Goal: Information Seeking & Learning: Learn about a topic

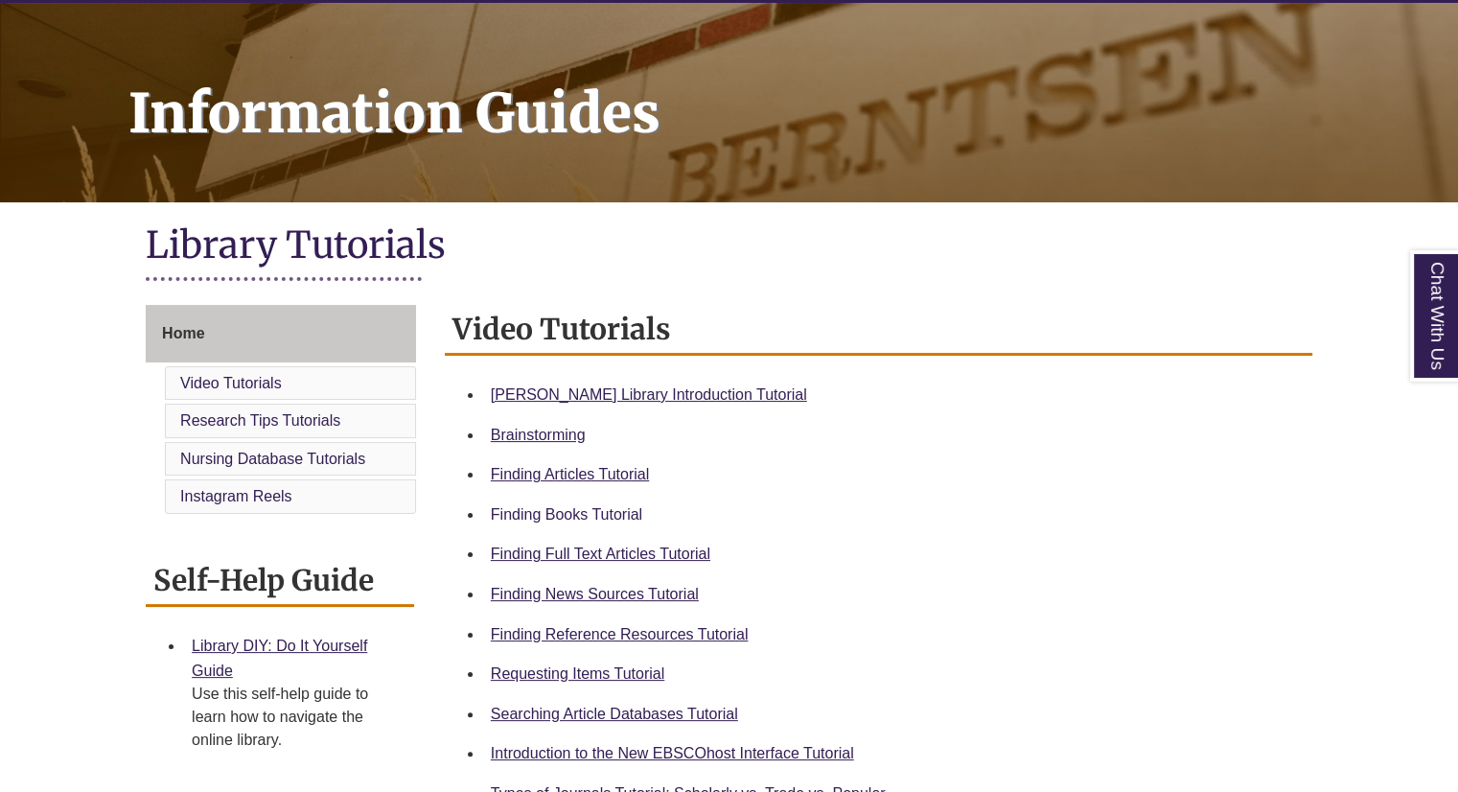
scroll to position [288, 0]
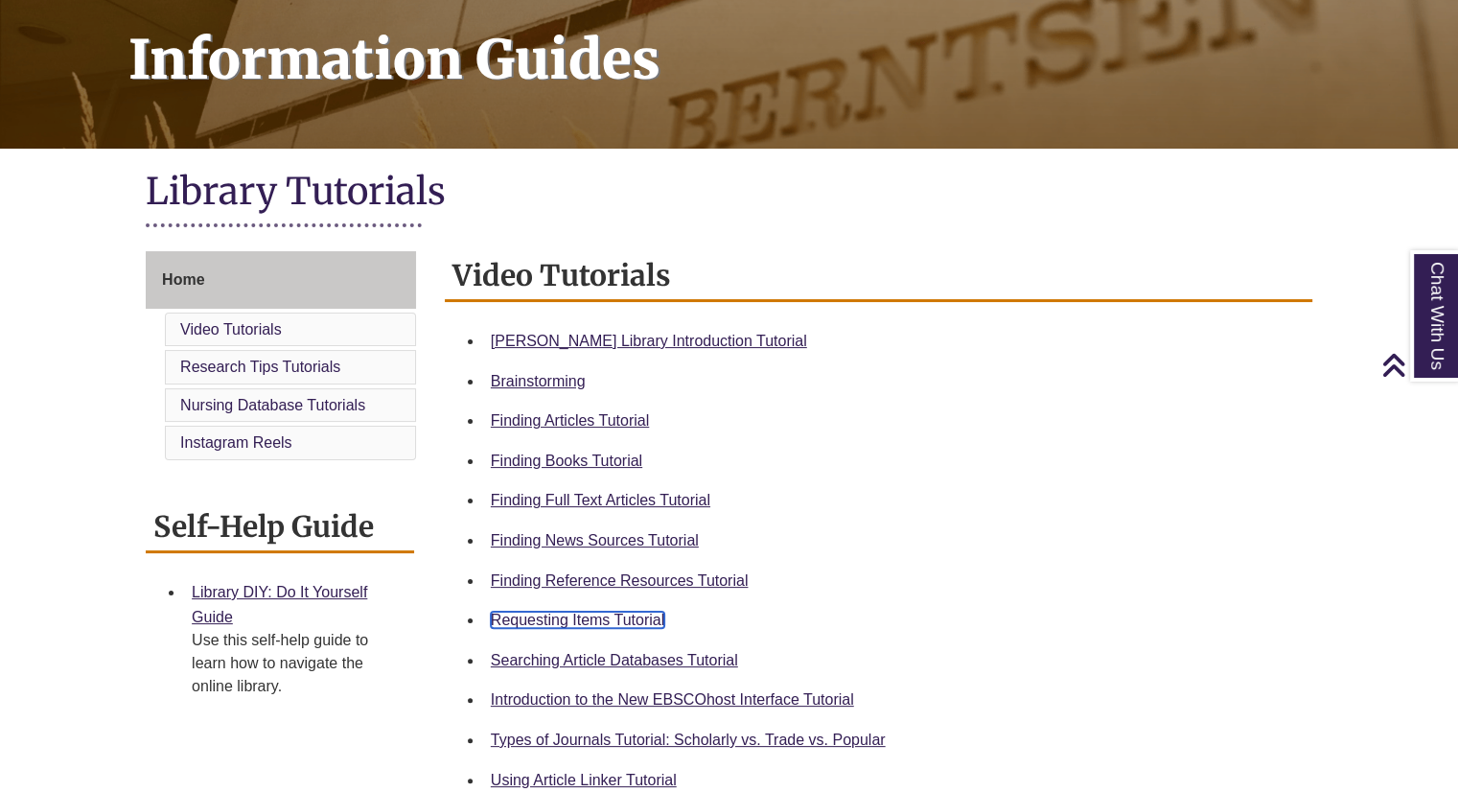
click at [613, 620] on link "Requesting Items Tutorial" at bounding box center [577, 619] width 173 height 16
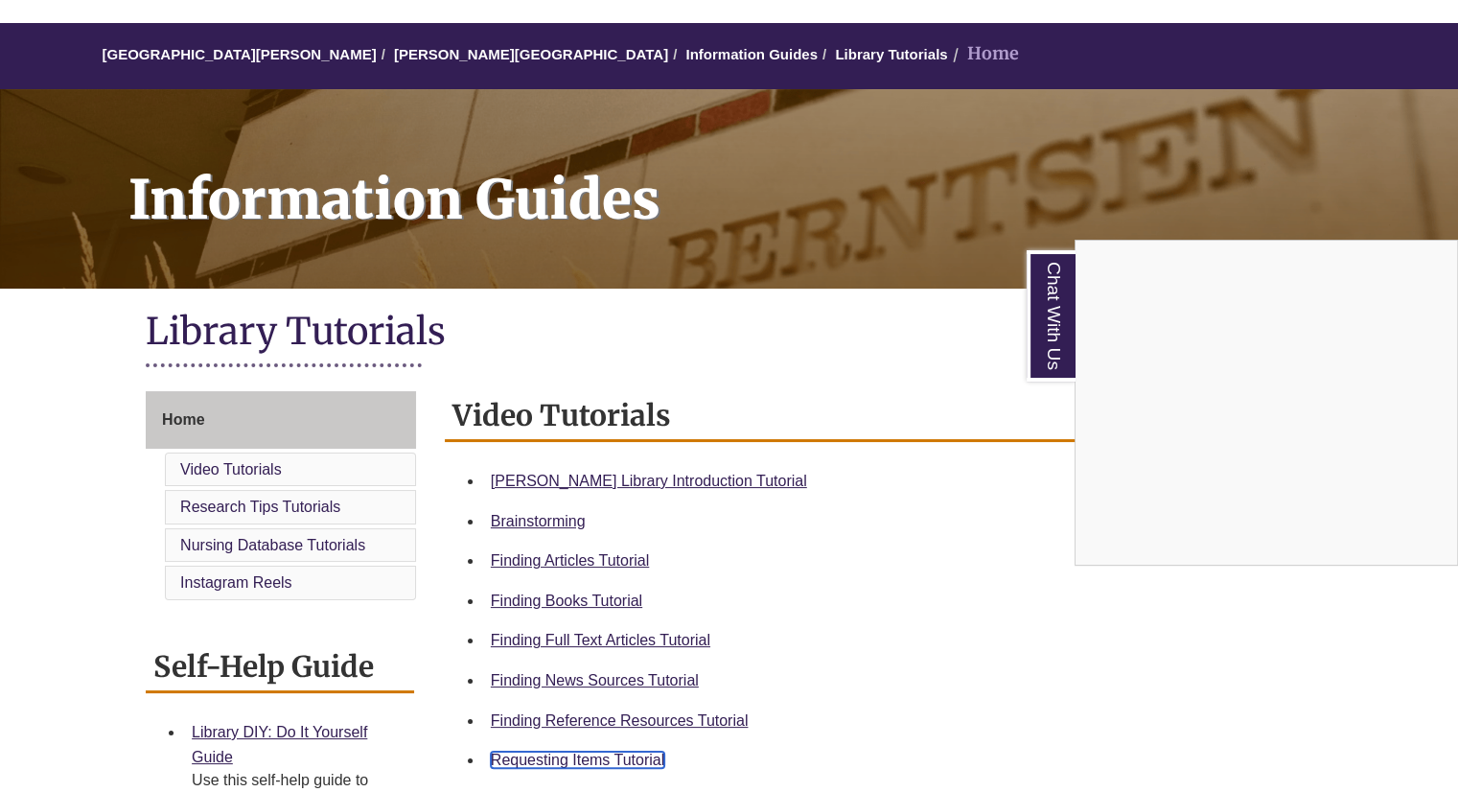
scroll to position [0, 0]
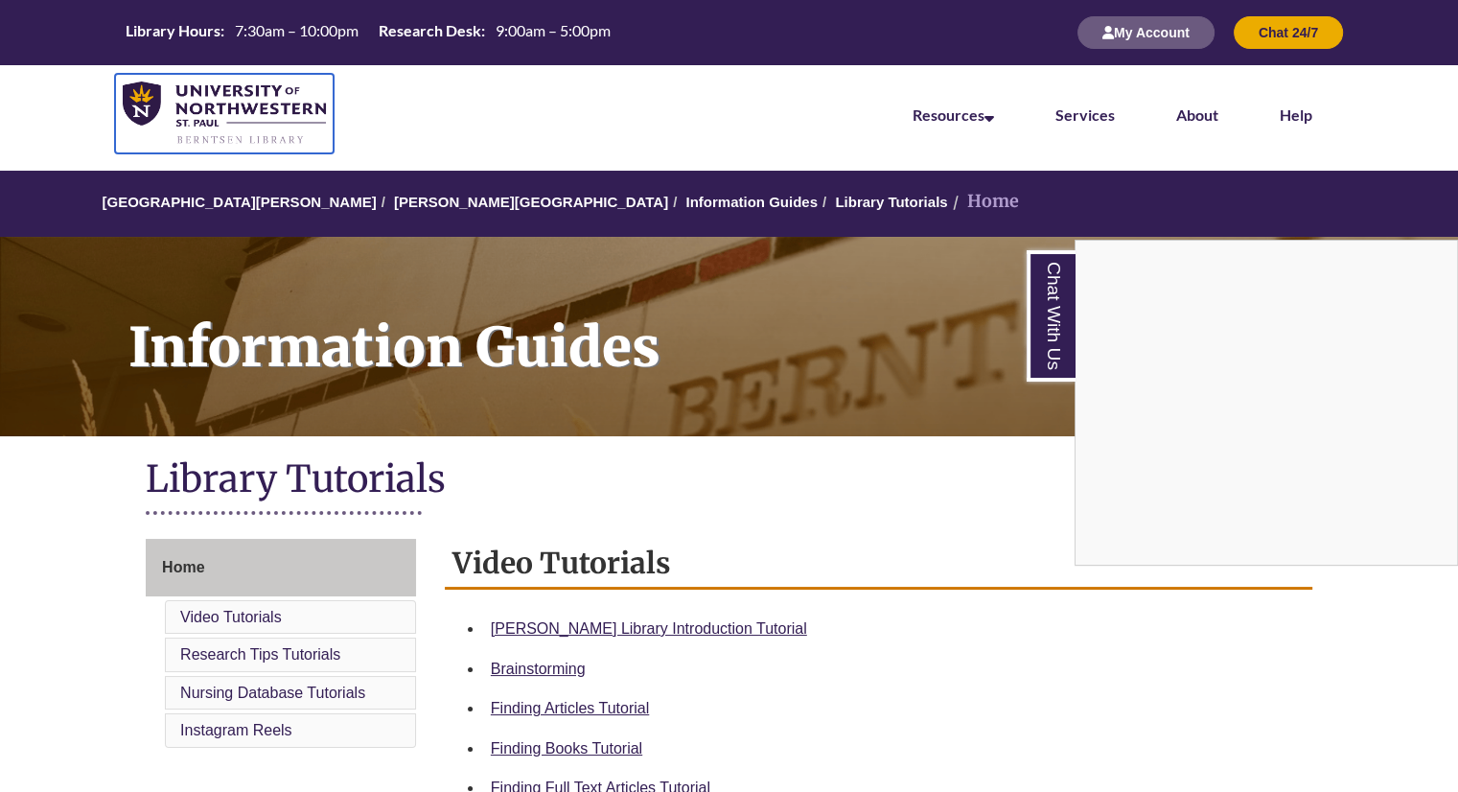
click at [184, 91] on img at bounding box center [224, 113] width 203 height 64
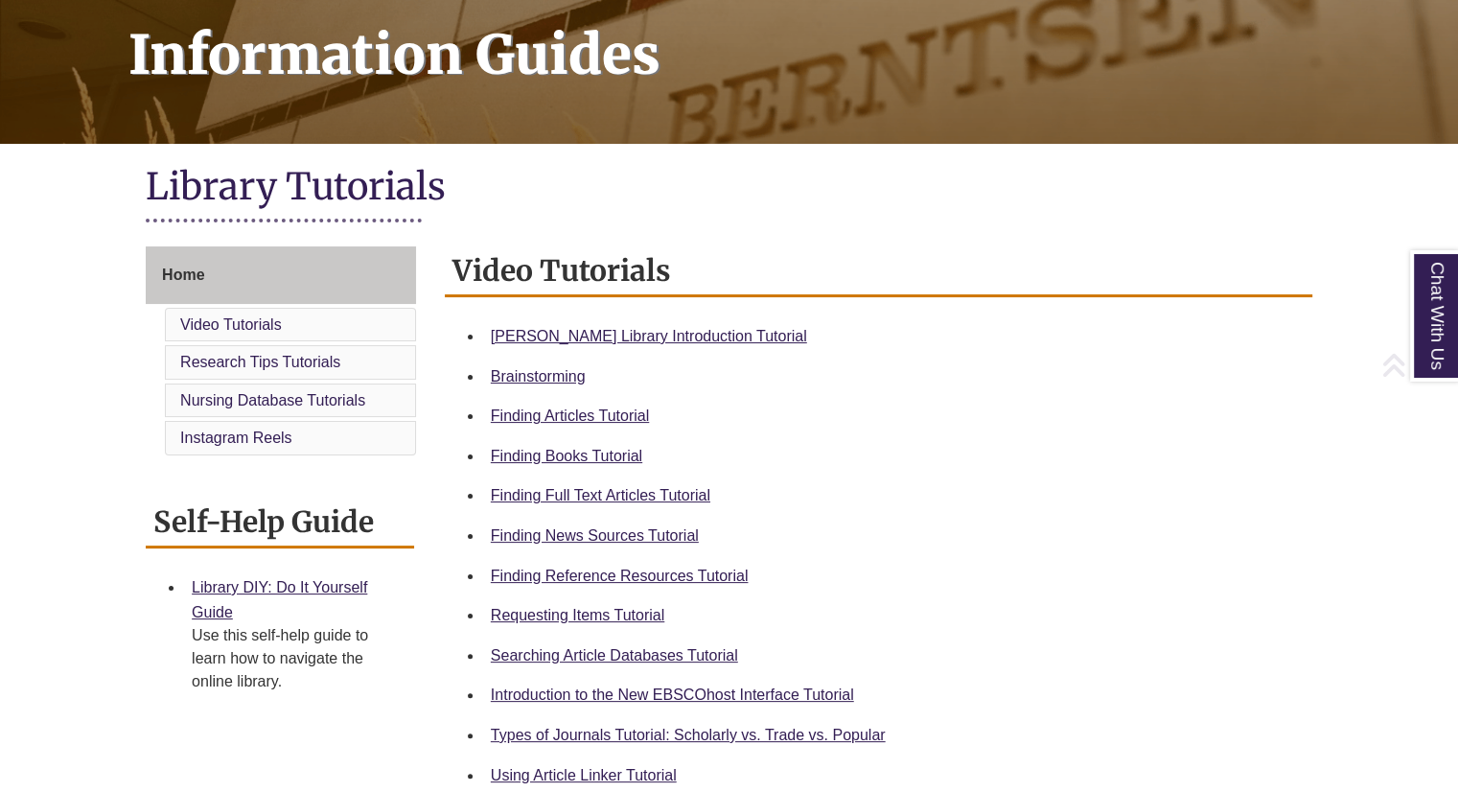
scroll to position [479, 0]
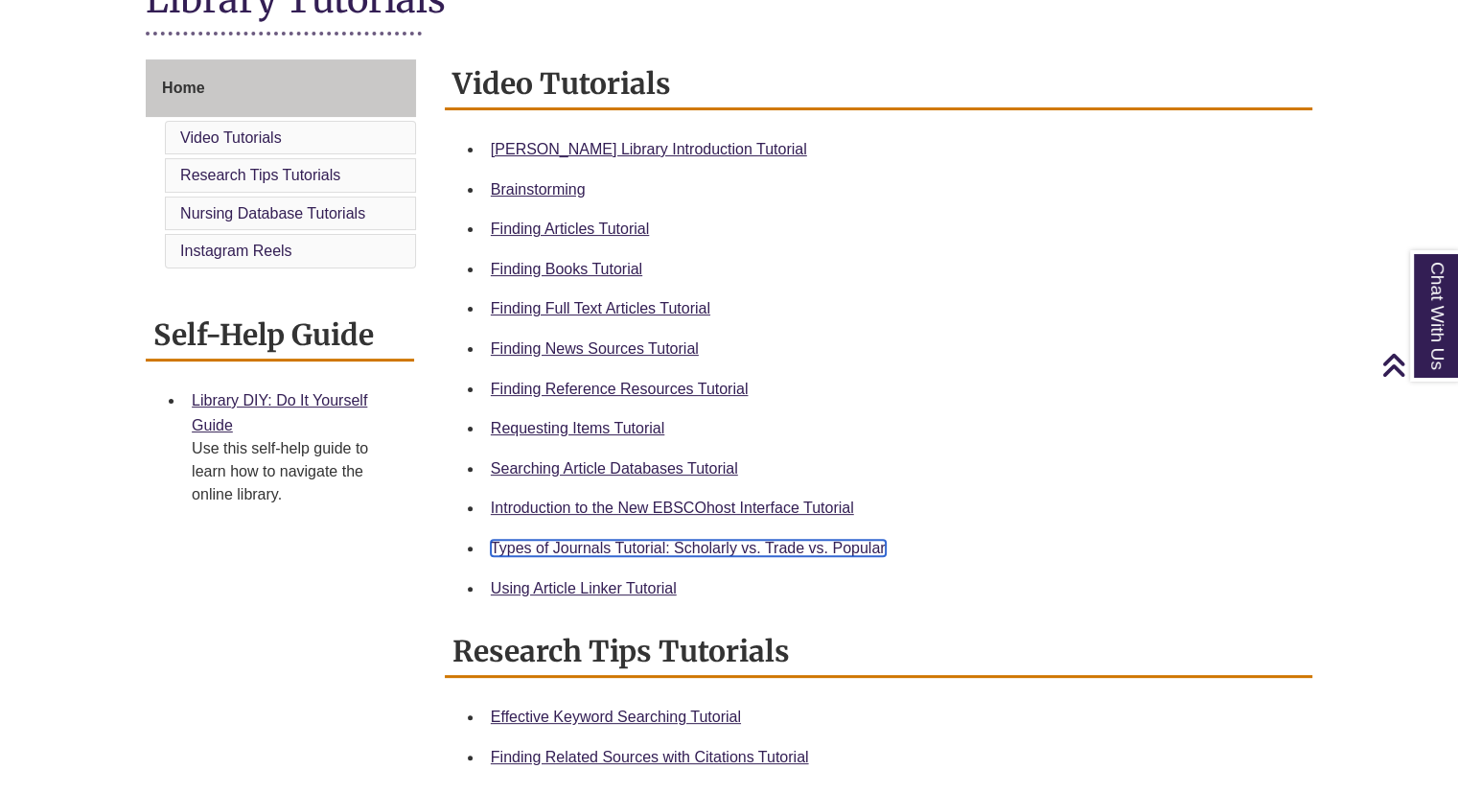
click at [736, 548] on link "Types of Journals Tutorial: Scholarly vs. Trade vs. Popular" at bounding box center [688, 548] width 395 height 16
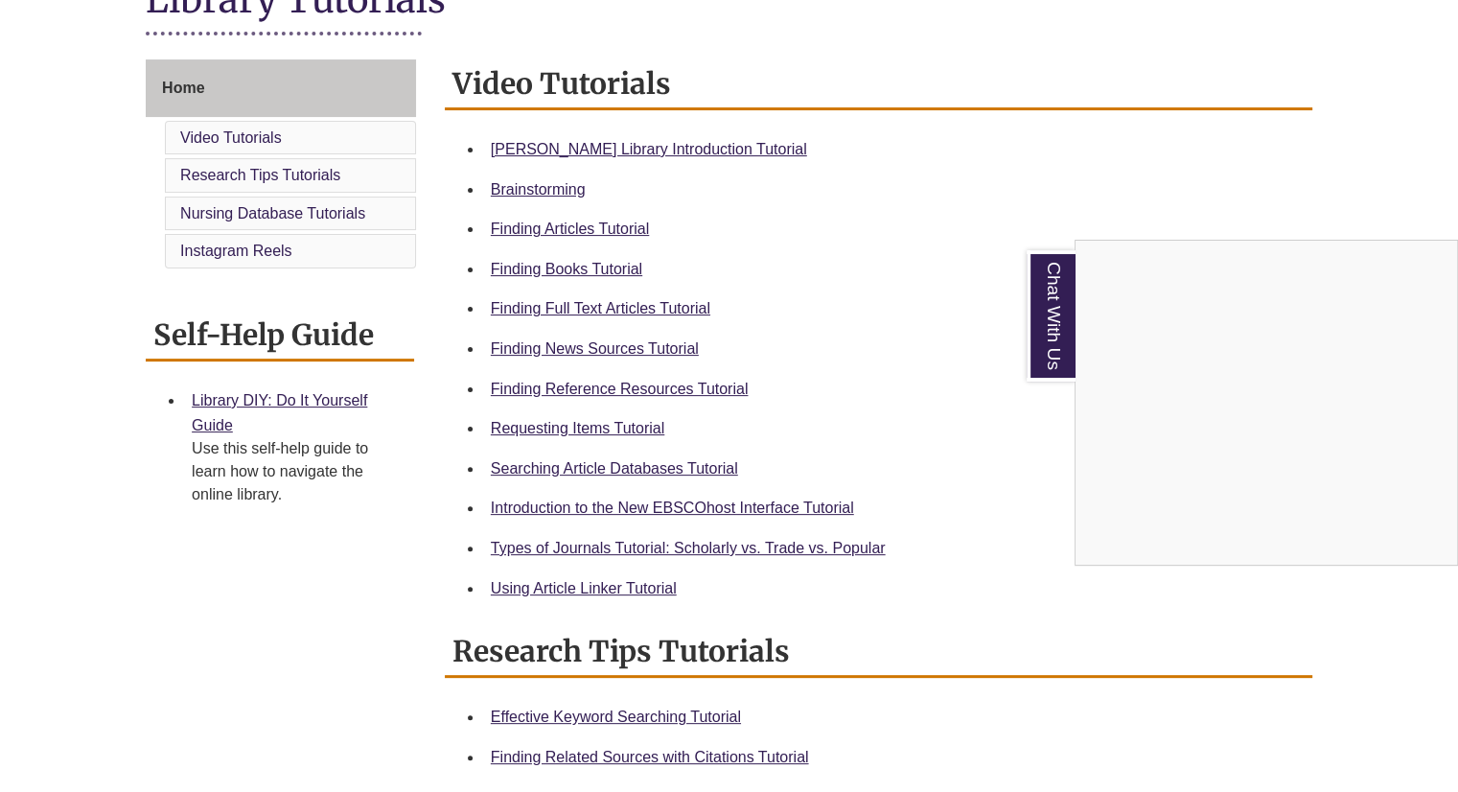
scroll to position [192, 0]
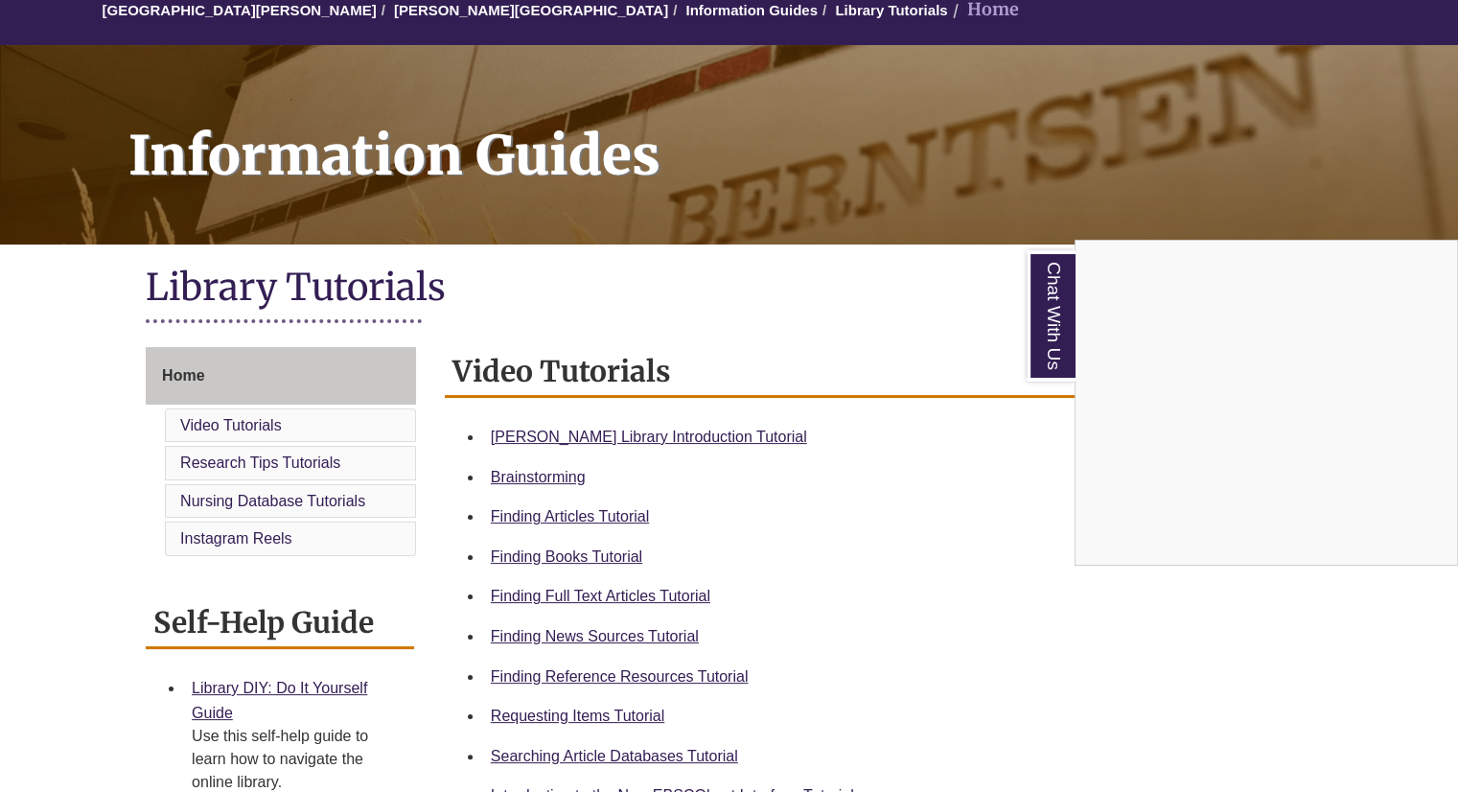
click at [596, 515] on div "Chat With Us" at bounding box center [729, 396] width 1458 height 792
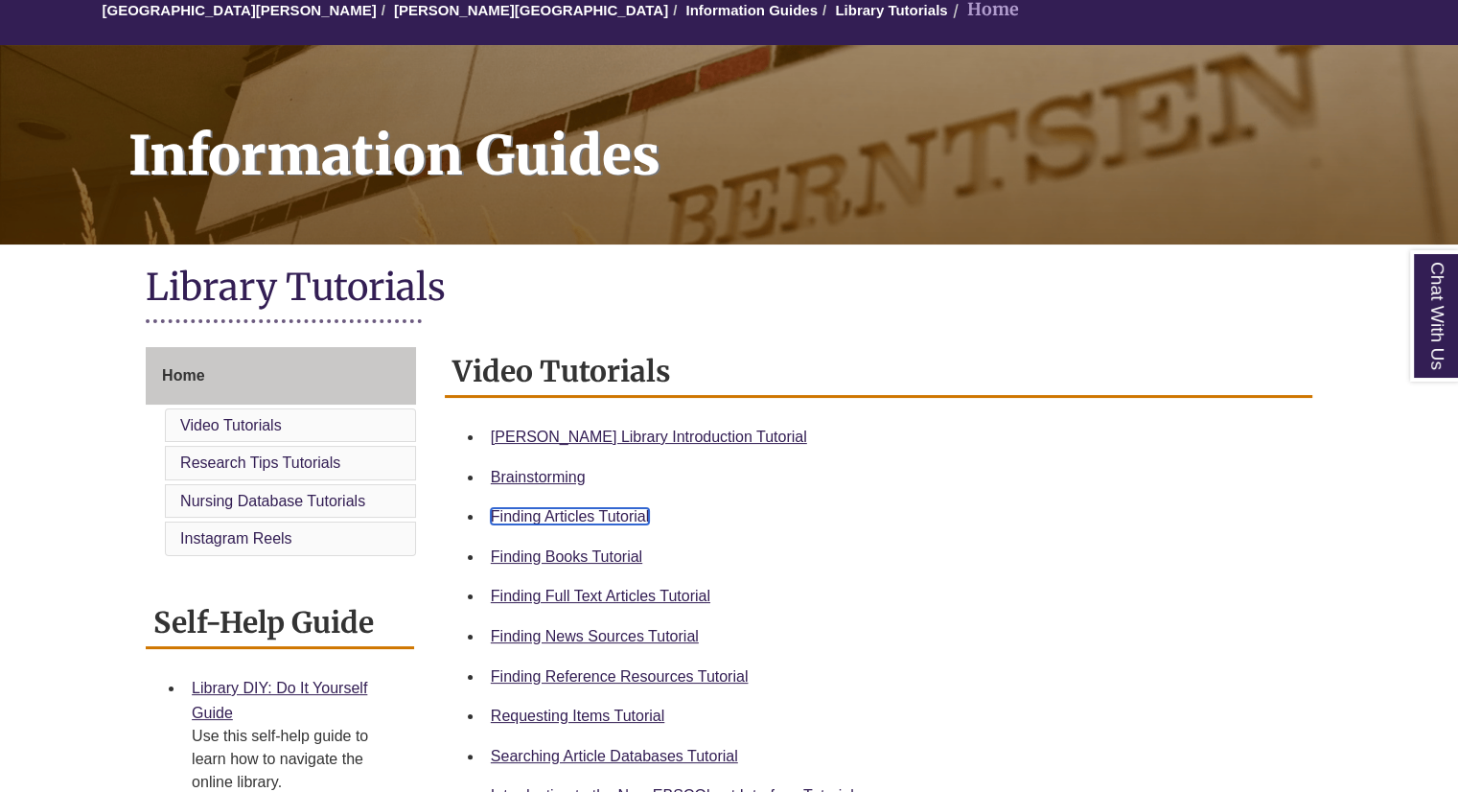
click at [593, 514] on link "Finding Articles Tutorial" at bounding box center [570, 516] width 158 height 16
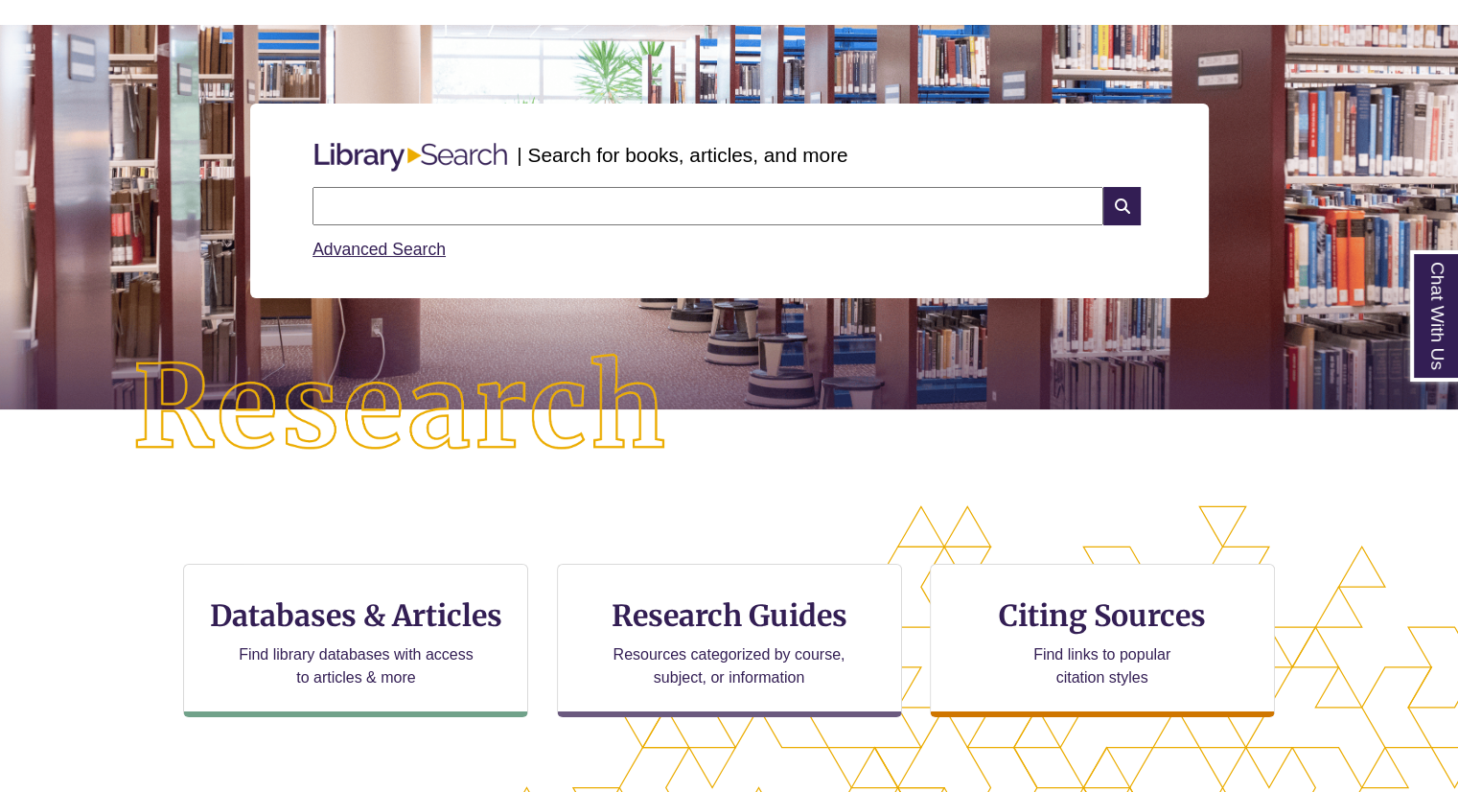
scroll to position [192, 0]
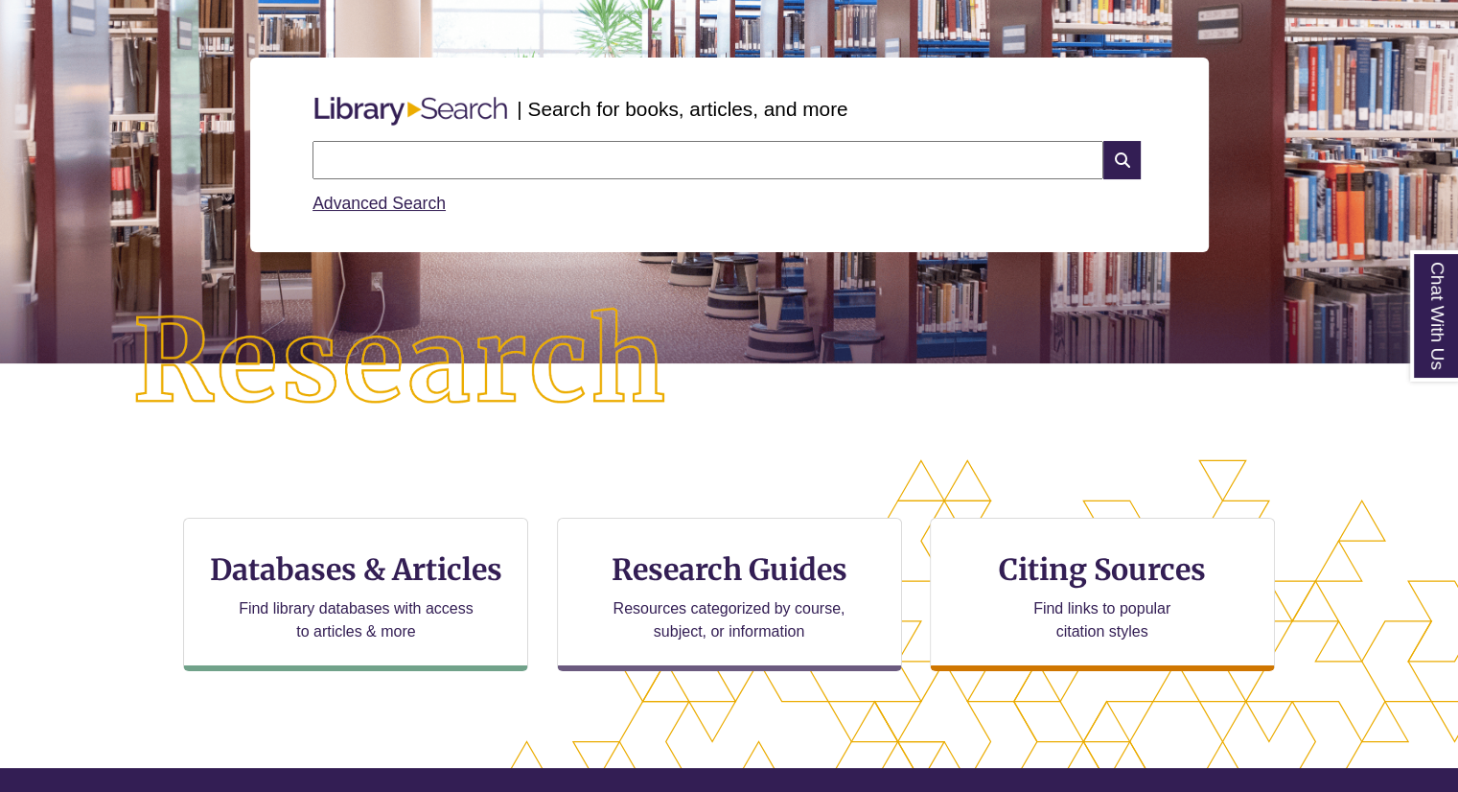
click at [558, 173] on input "text" at bounding box center [707, 160] width 791 height 38
type input "**********"
click at [428, 202] on link "Advanced Search" at bounding box center [378, 203] width 133 height 19
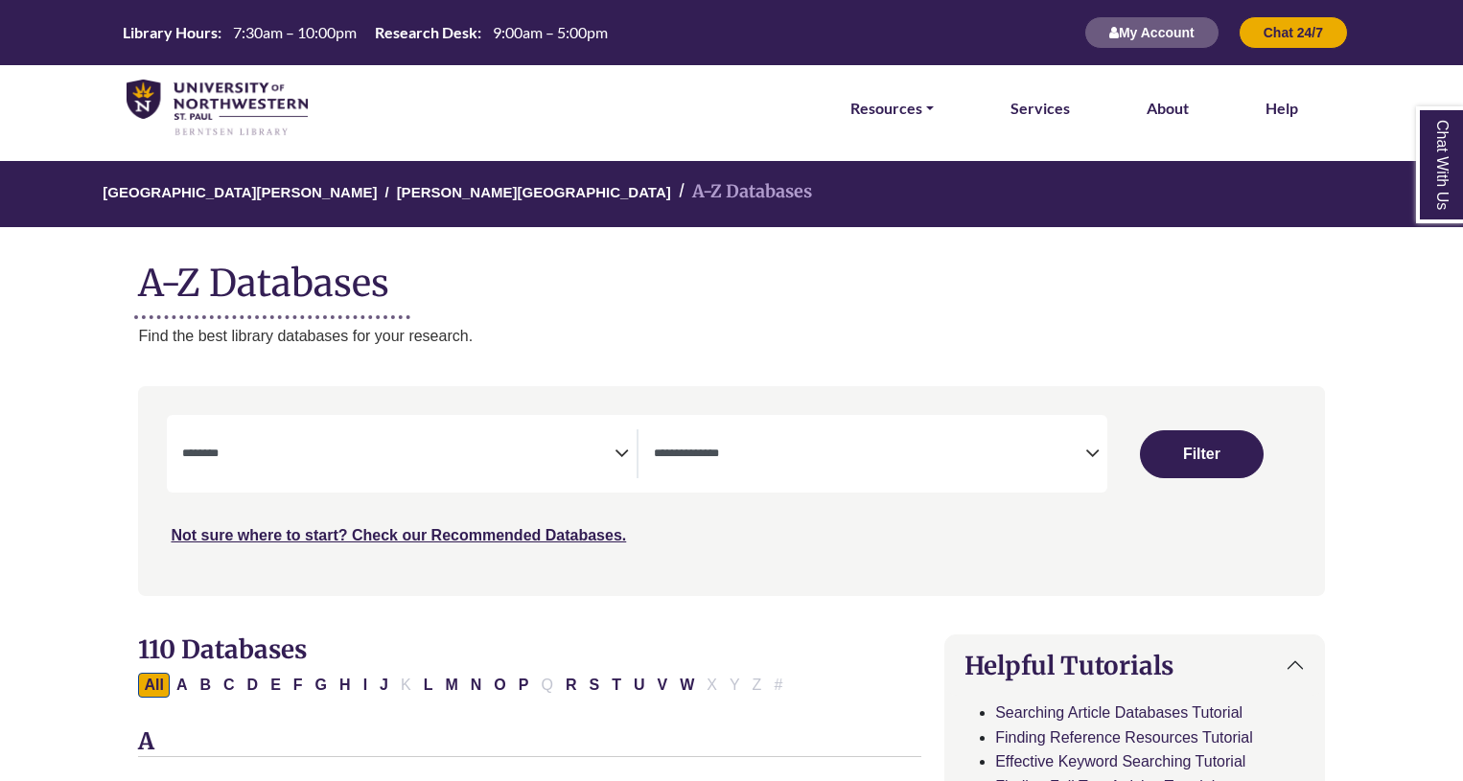
select select "Database Subject Filter"
select select "Database Types Filter"
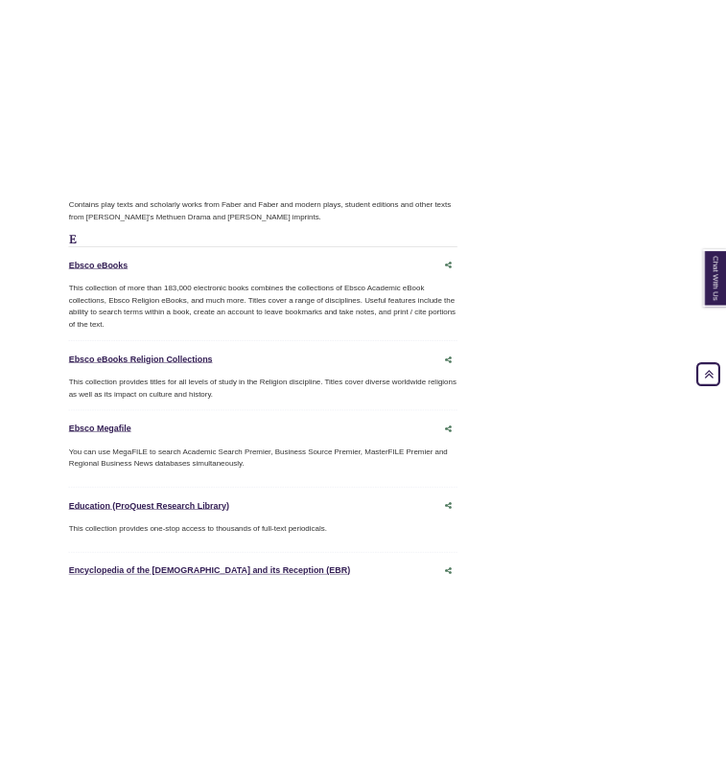
scroll to position [1054, 0]
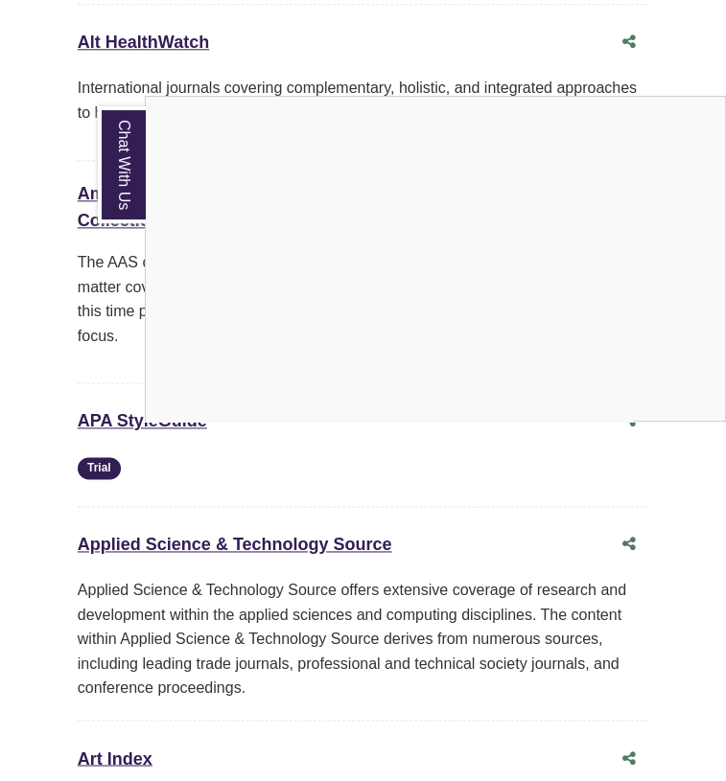
click at [111, 170] on link "Chat With Us" at bounding box center [123, 164] width 48 height 117
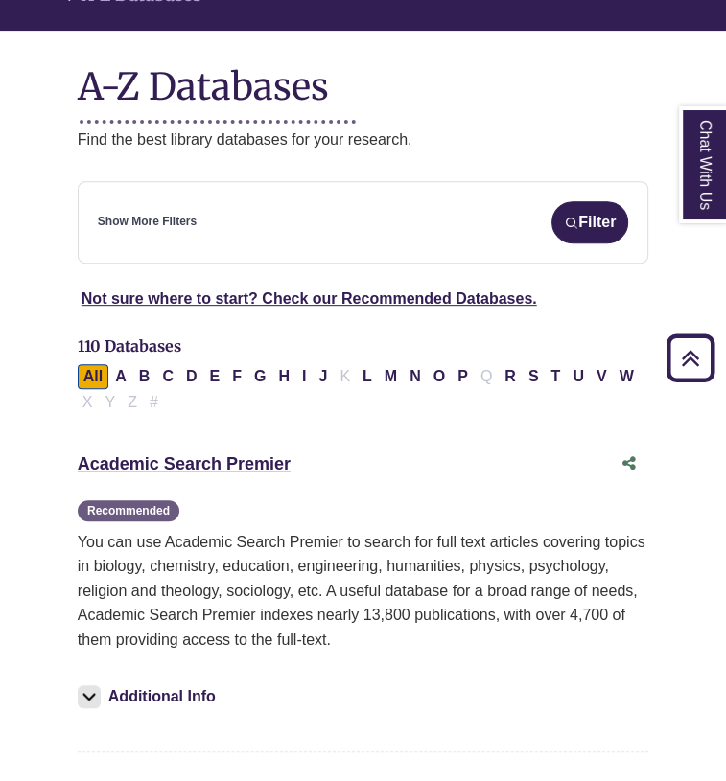
scroll to position [192, 0]
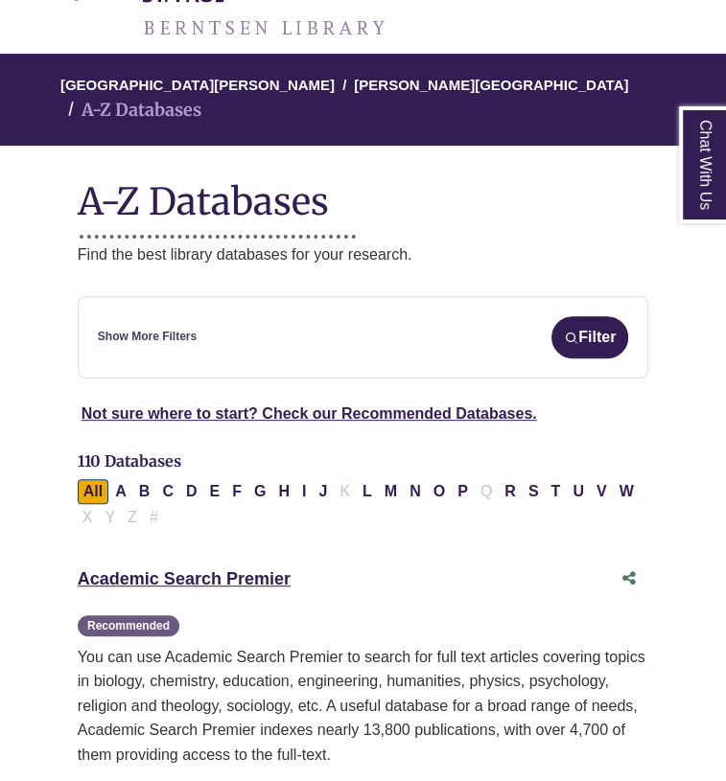
click at [591, 316] on button "Filter" at bounding box center [589, 337] width 77 height 42
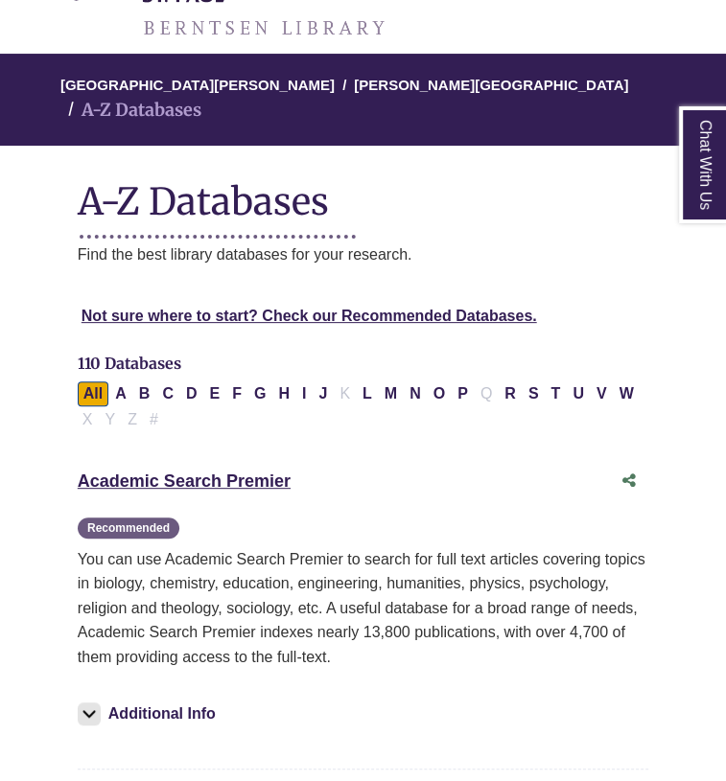
select select "Database Subject Filter"
select select "Database Types Filter"
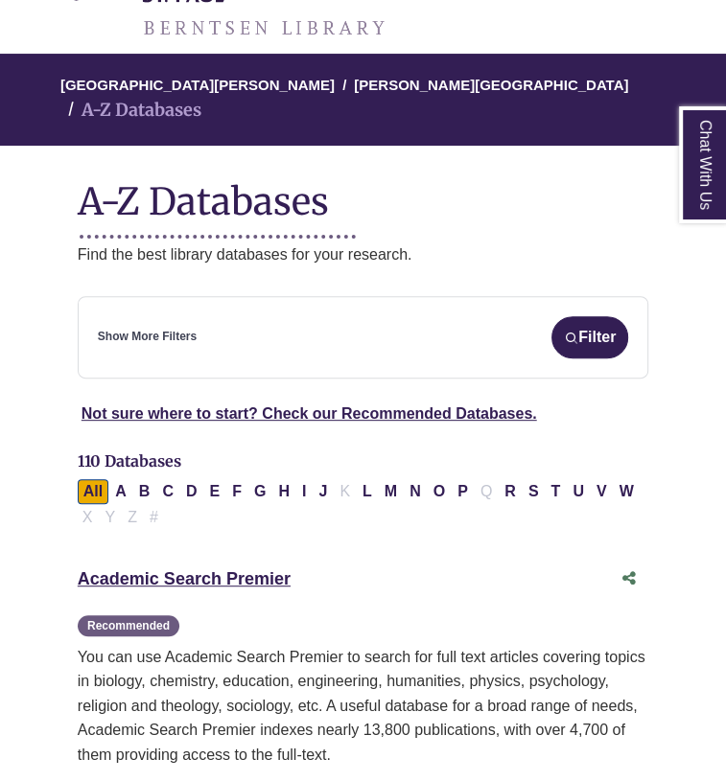
click at [141, 328] on link "Show More Filters" at bounding box center [147, 337] width 99 height 18
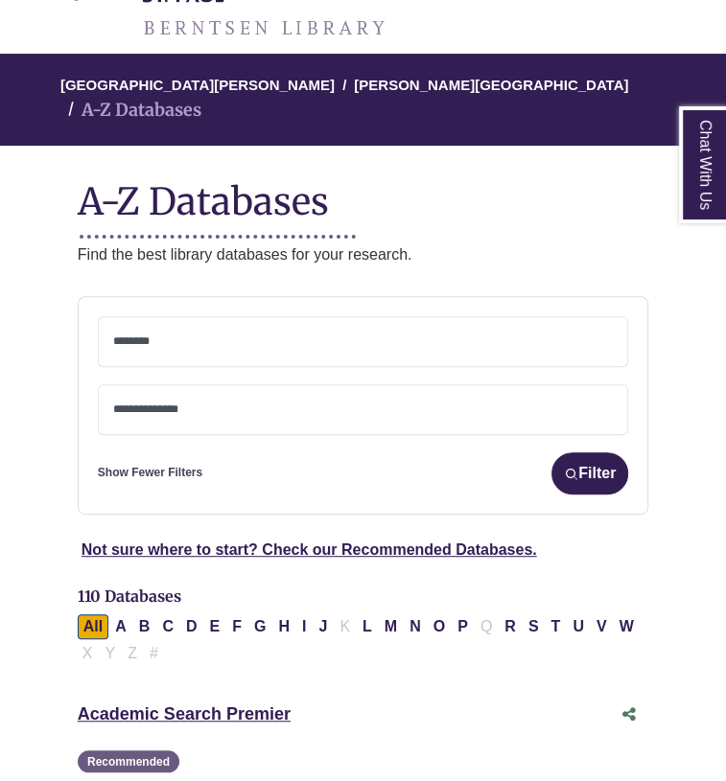
click at [161, 335] on textarea "Search" at bounding box center [362, 342] width 499 height 15
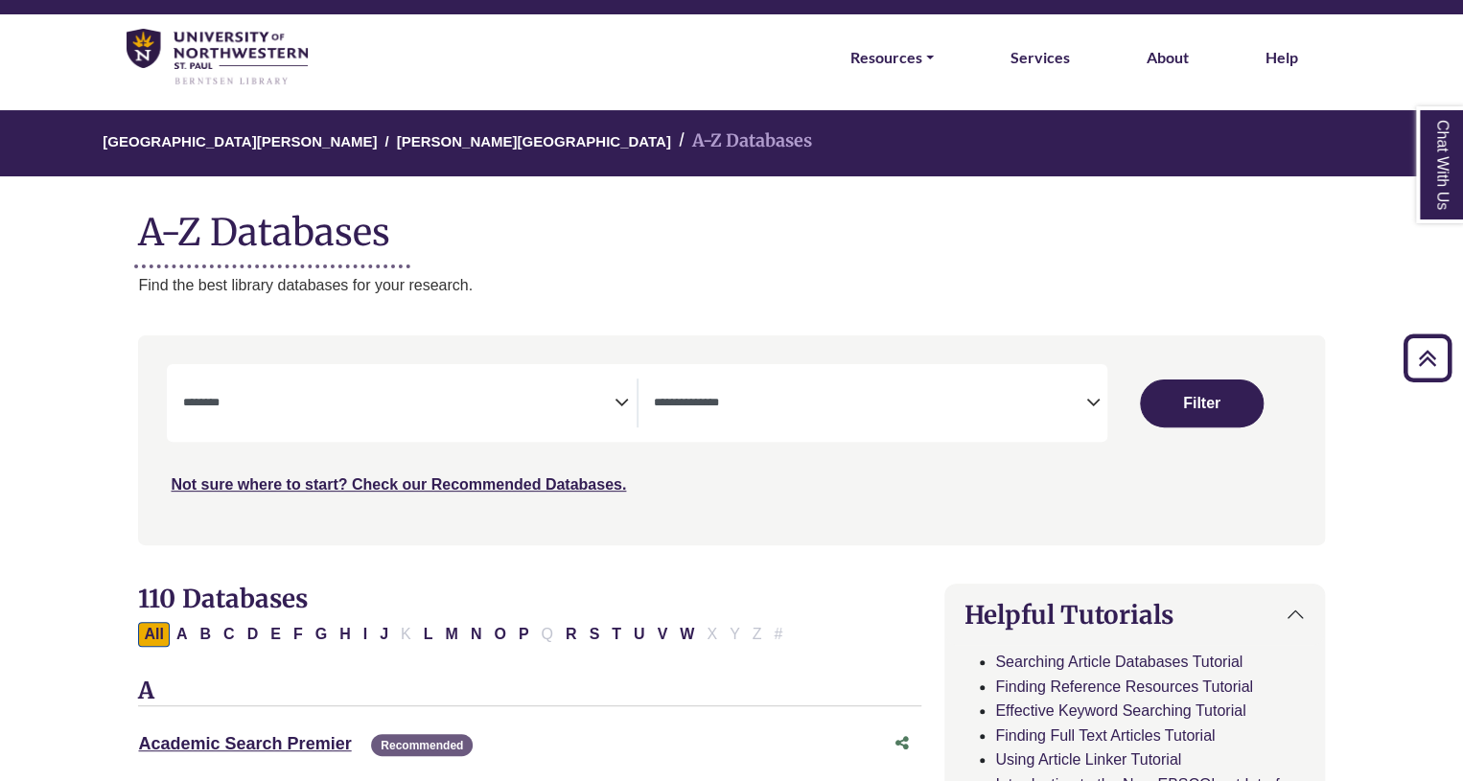
scroll to position [0, 0]
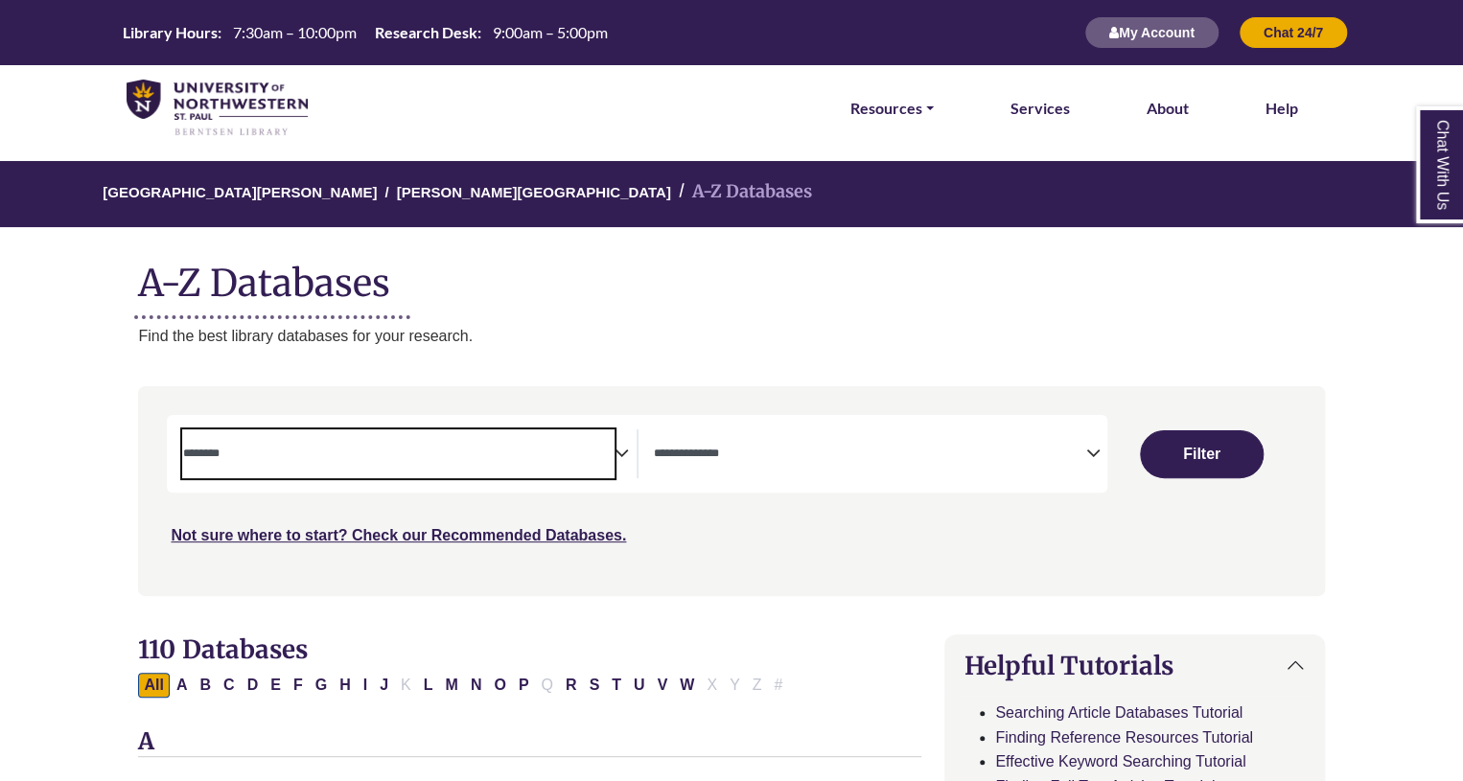
click at [595, 472] on span "Search filters" at bounding box center [397, 453] width 431 height 49
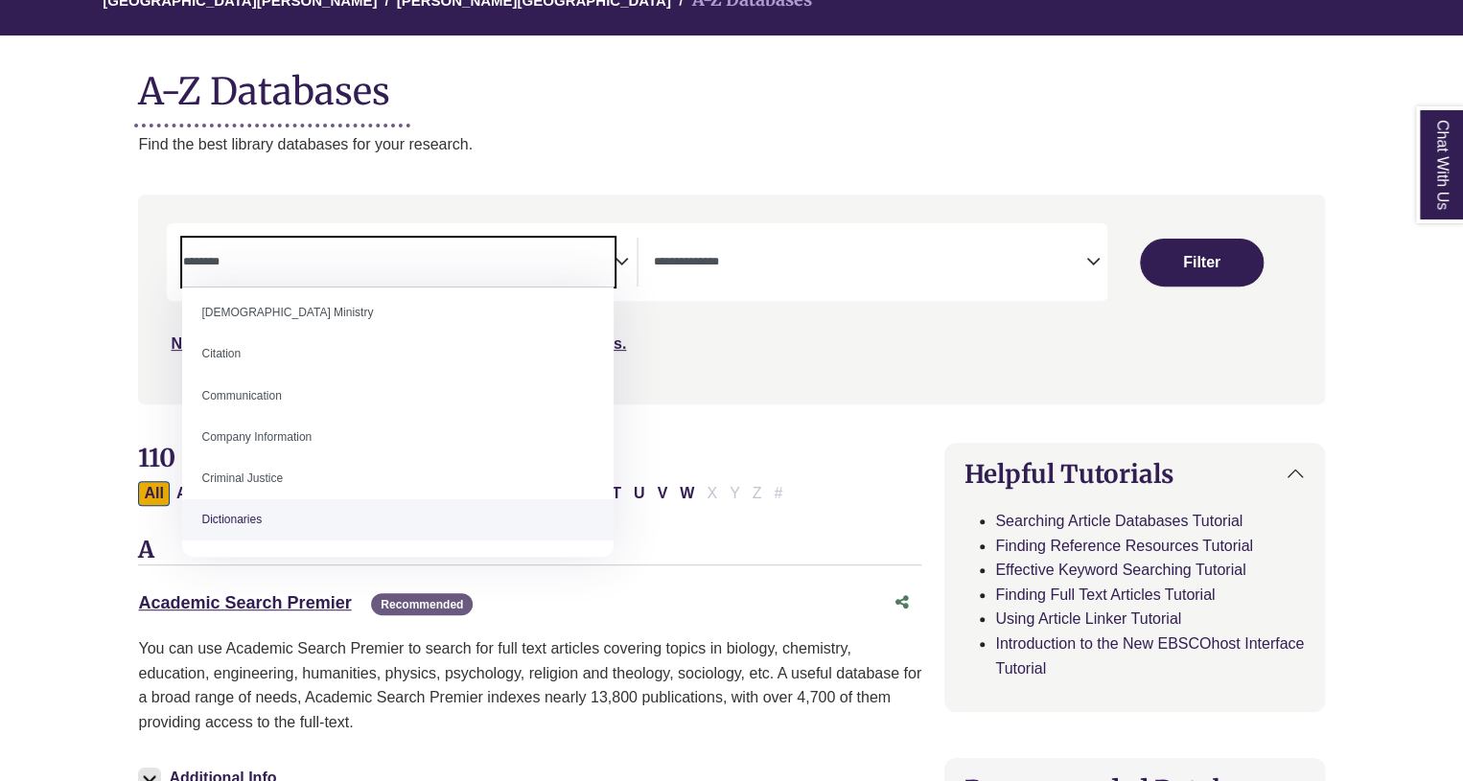
scroll to position [340, 0]
select select "*****"
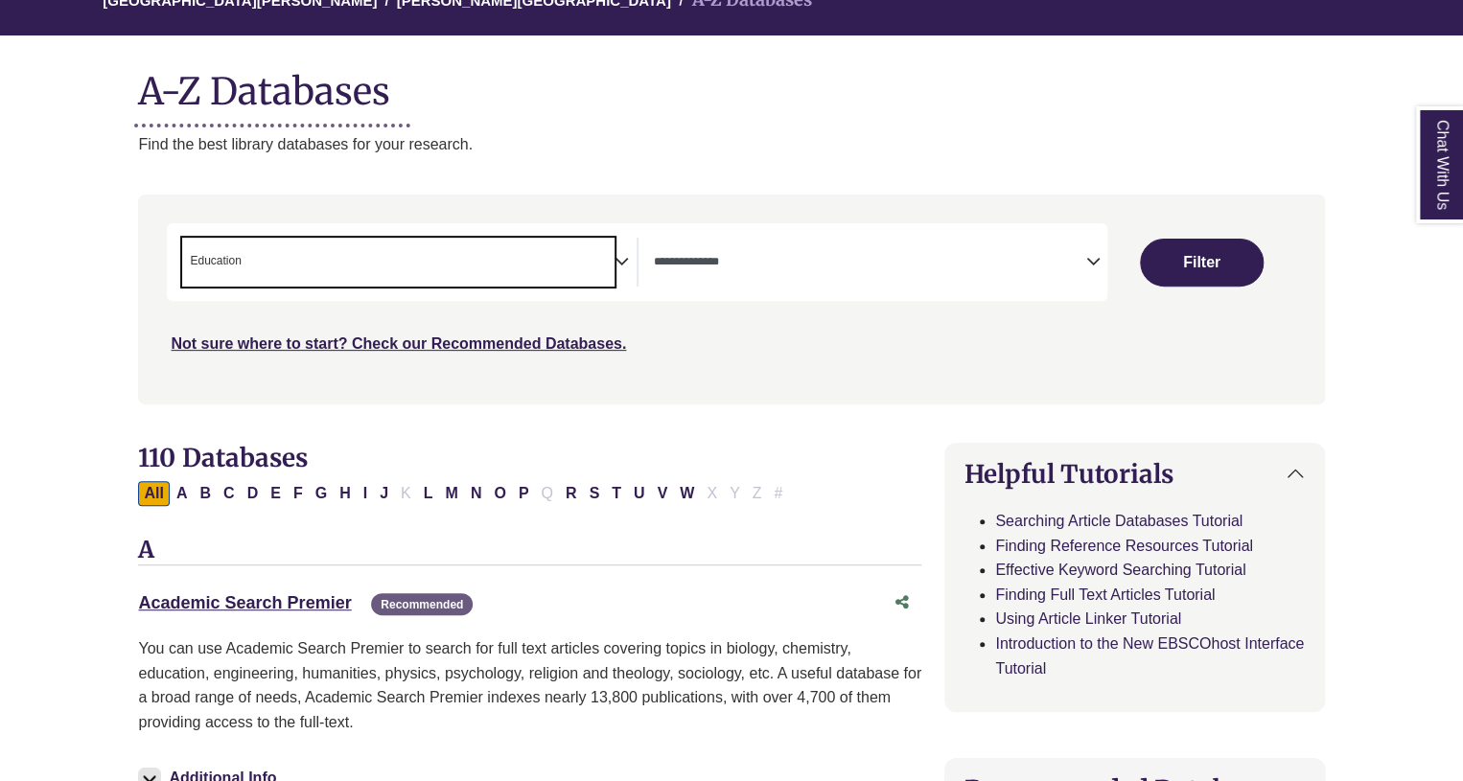
click at [621, 251] on icon "Search filters" at bounding box center [621, 258] width 14 height 29
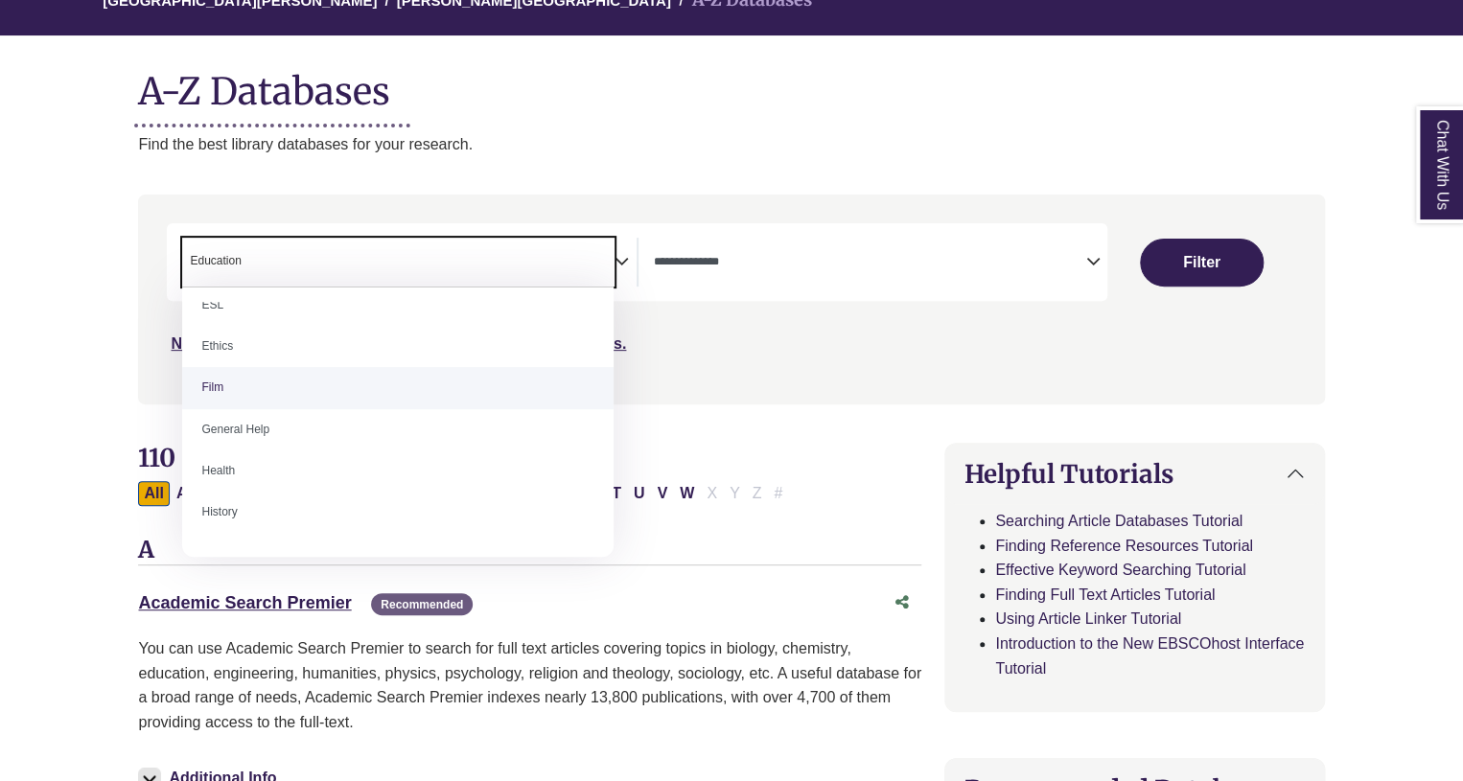
scroll to position [767, 0]
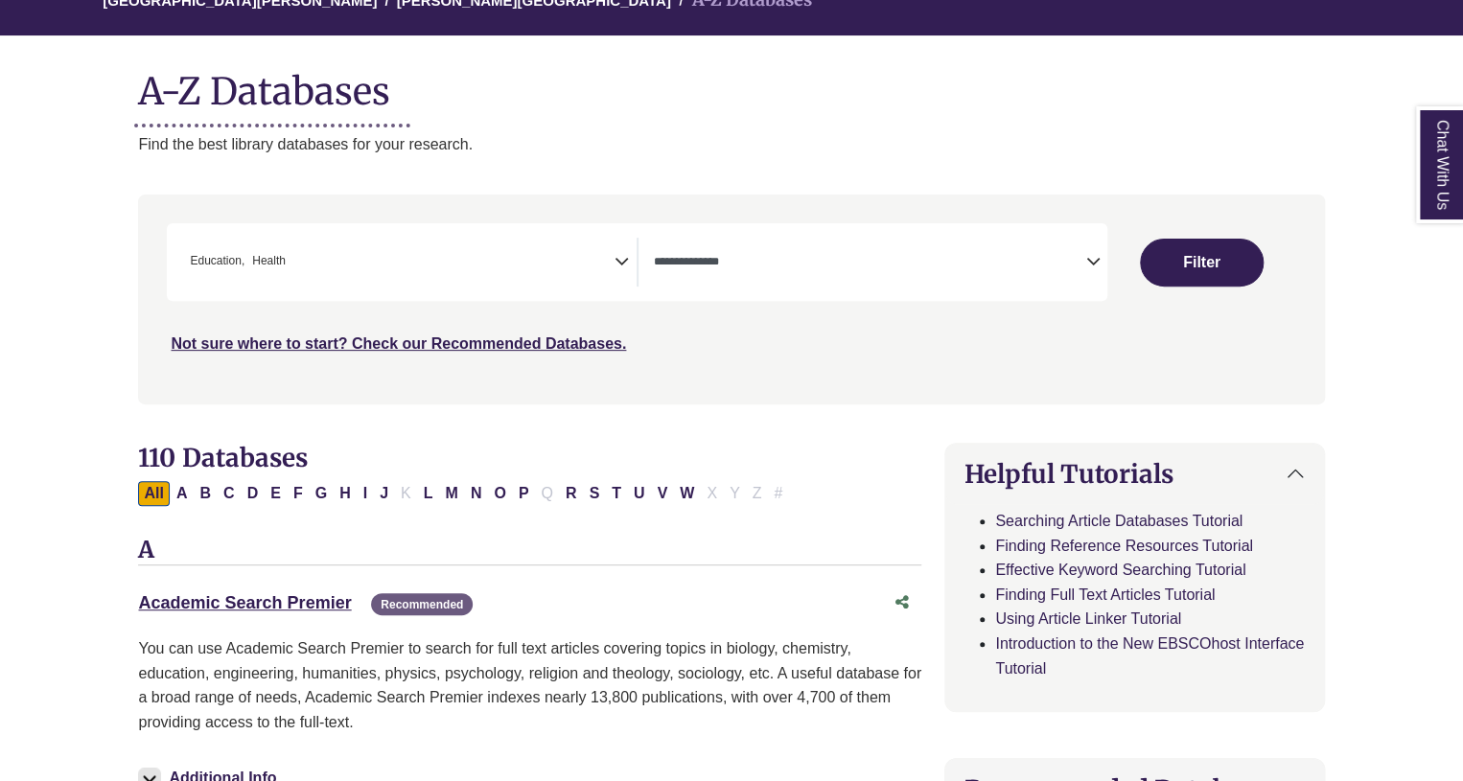
click at [622, 258] on icon "Search filters" at bounding box center [621, 258] width 14 height 29
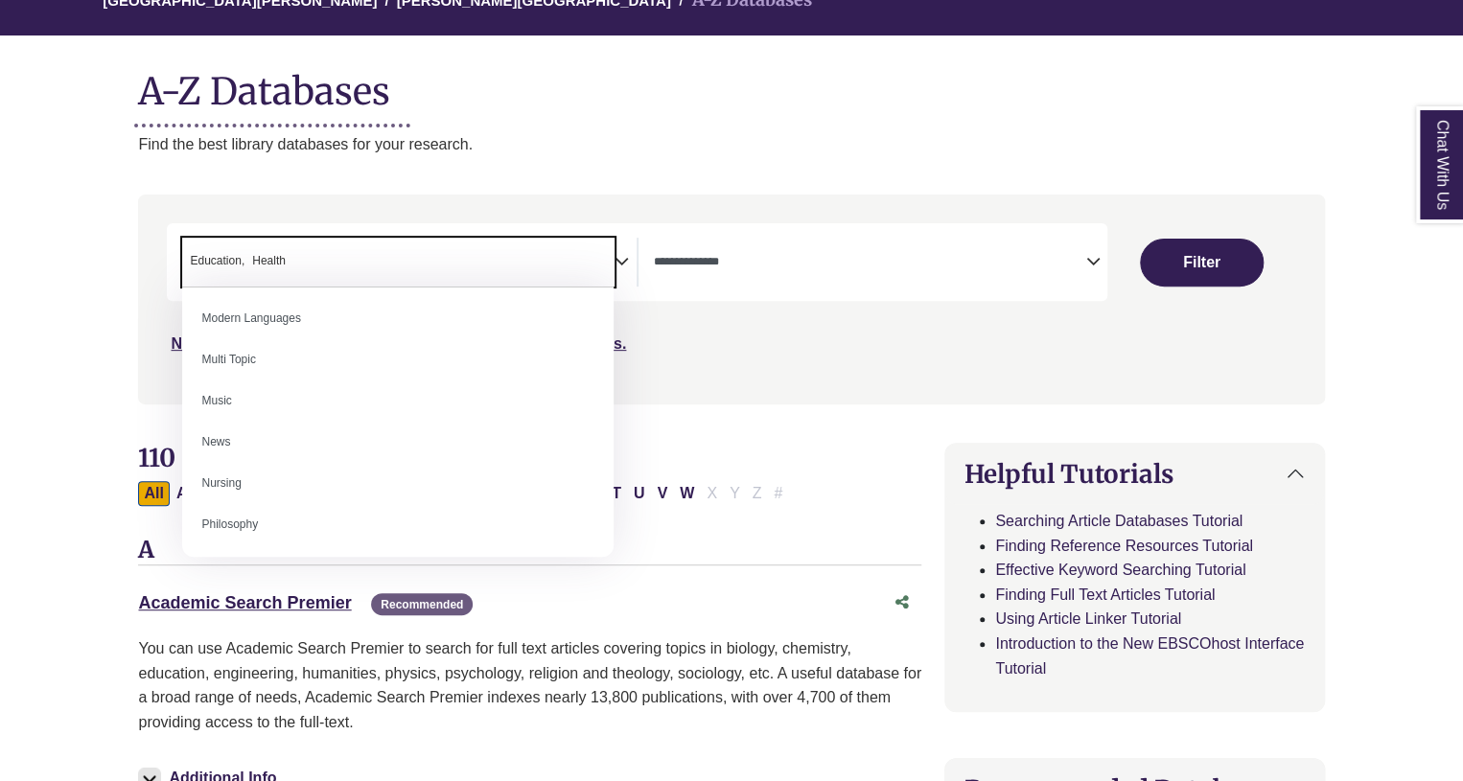
scroll to position [1342, 0]
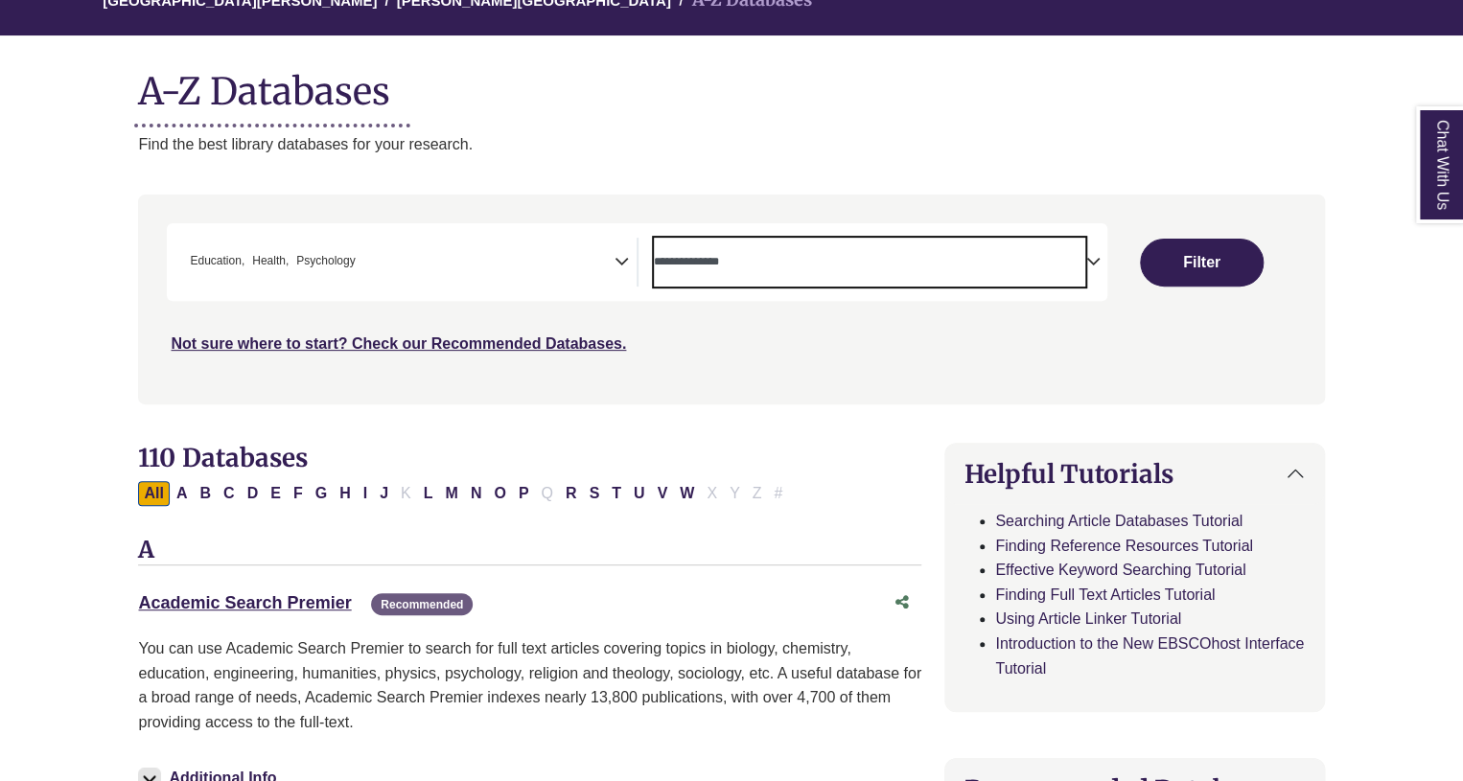
drag, startPoint x: 1027, startPoint y: 275, endPoint x: 1039, endPoint y: 268, distance: 13.3
click at [1037, 269] on span "Search filters" at bounding box center [869, 262] width 431 height 49
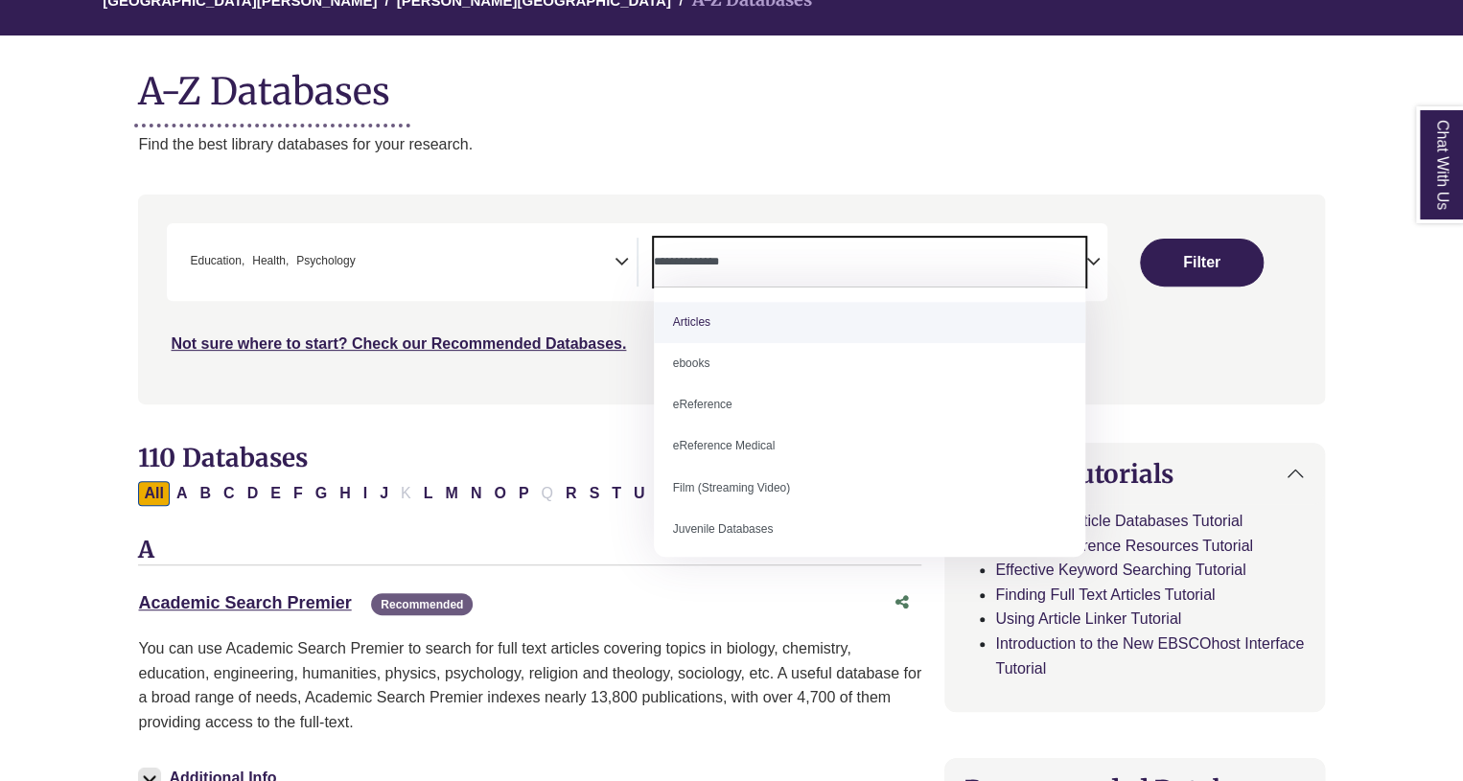
click at [1138, 357] on div "Search filters" at bounding box center [731, 299] width 1163 height 194
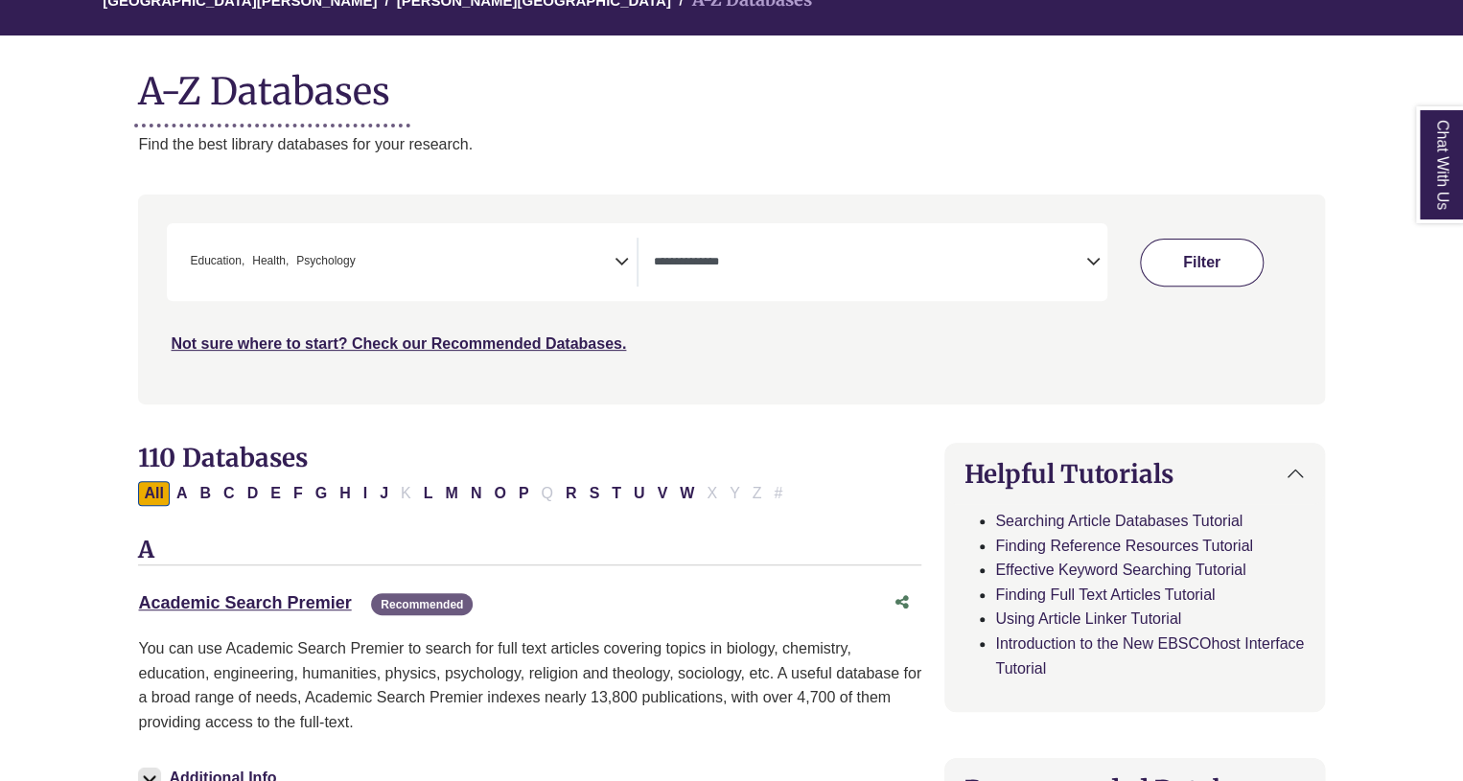
click at [1181, 275] on button "Filter" at bounding box center [1202, 263] width 124 height 48
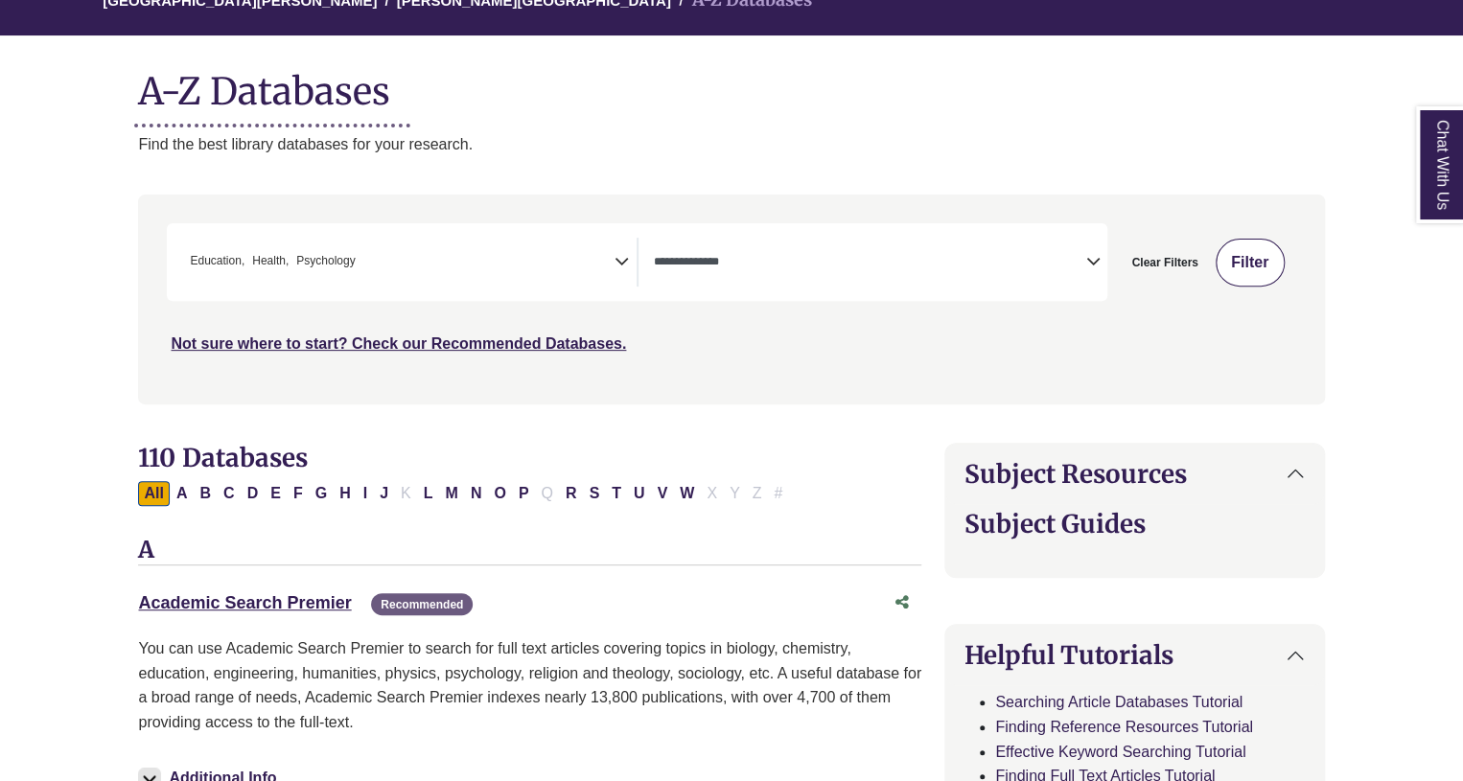
select select "Database Types Filter"
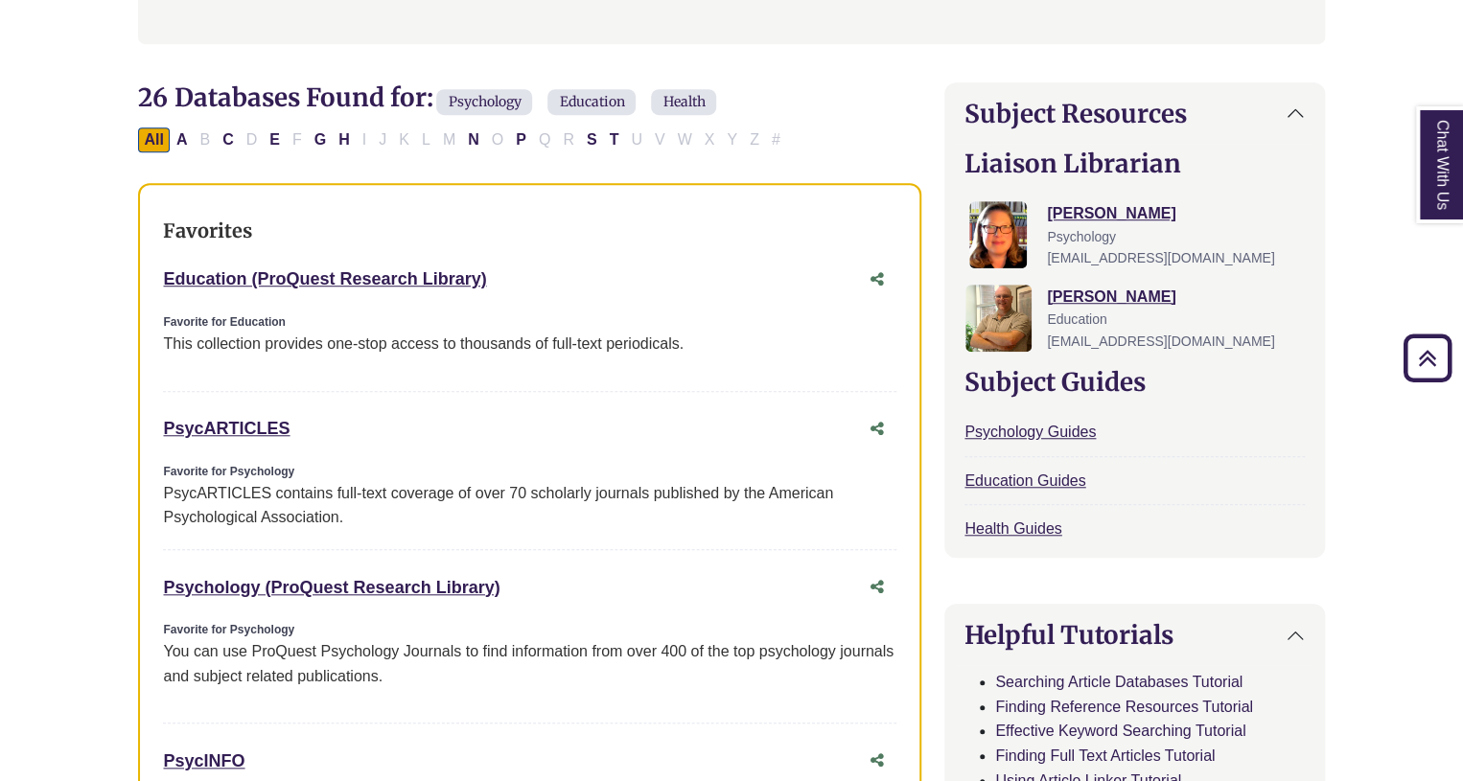
scroll to position [671, 0]
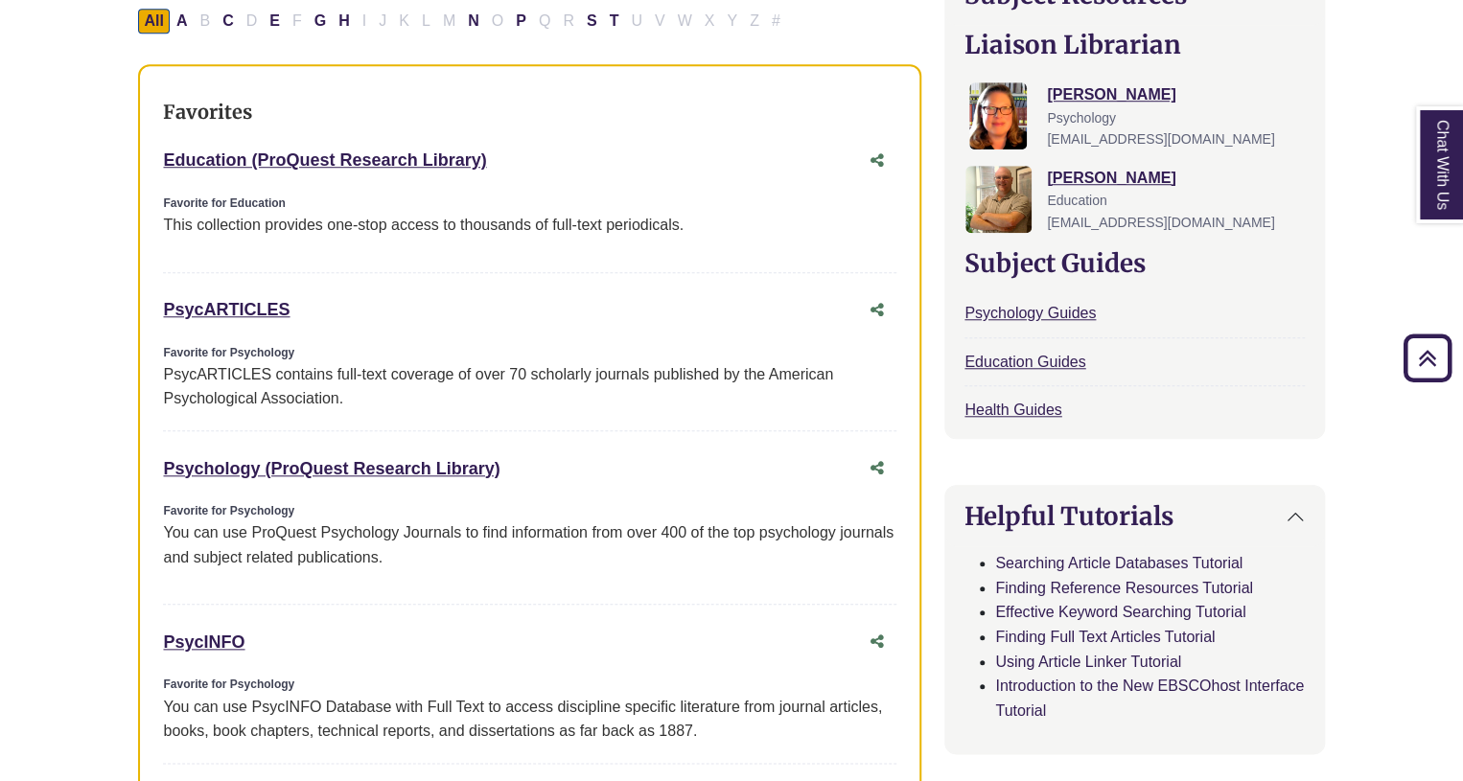
drag, startPoint x: 509, startPoint y: 468, endPoint x: 161, endPoint y: 472, distance: 347.9
click at [161, 472] on div "Favorites Education (ProQuest Research Library) This link opens in a new window…" at bounding box center [529, 575] width 783 height 1023
click at [163, 471] on link "Psychology (ProQuest Research Library) This link opens in a new window" at bounding box center [331, 468] width 336 height 19
copy link "Psychology (ProQuest Research Library)"
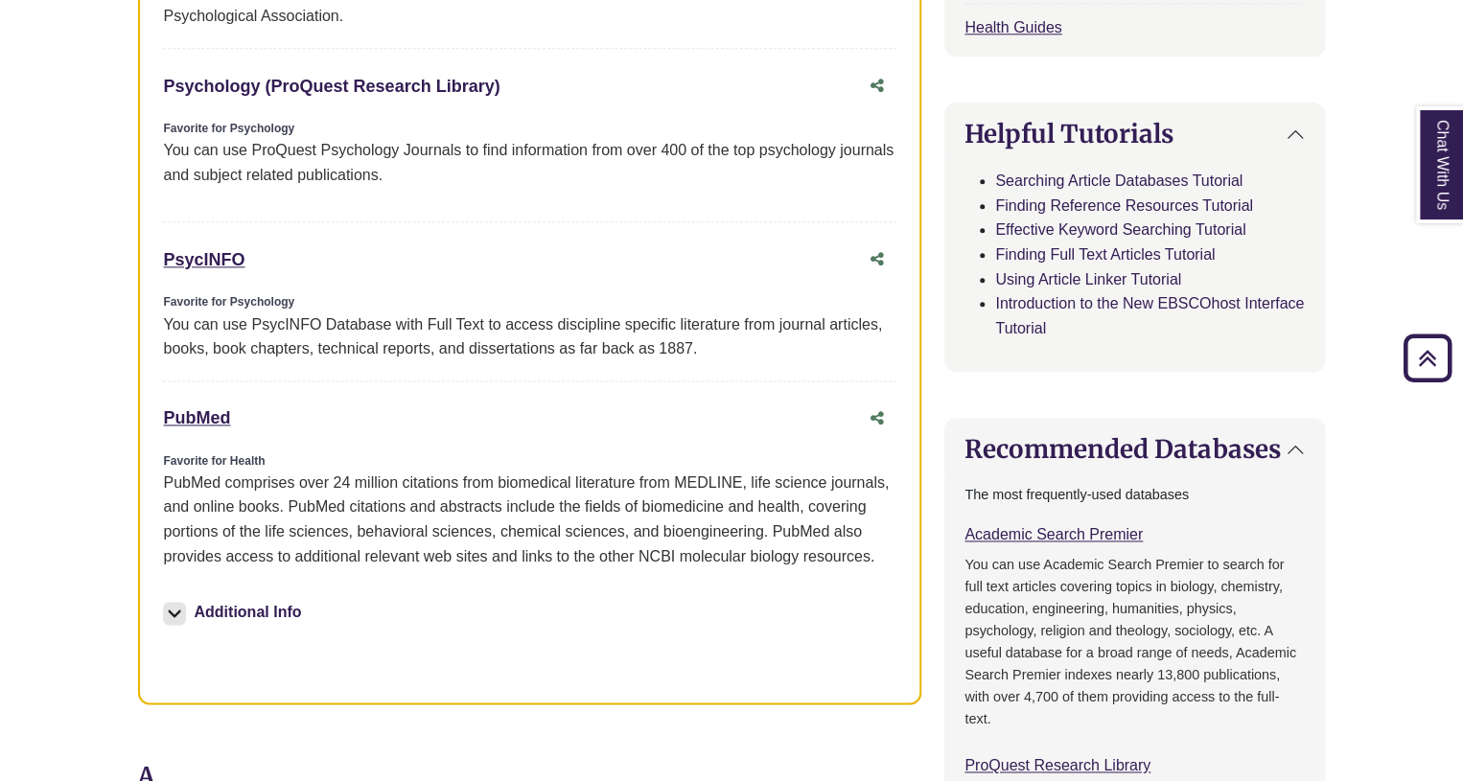
scroll to position [1054, 0]
click at [171, 604] on img at bounding box center [174, 612] width 23 height 23
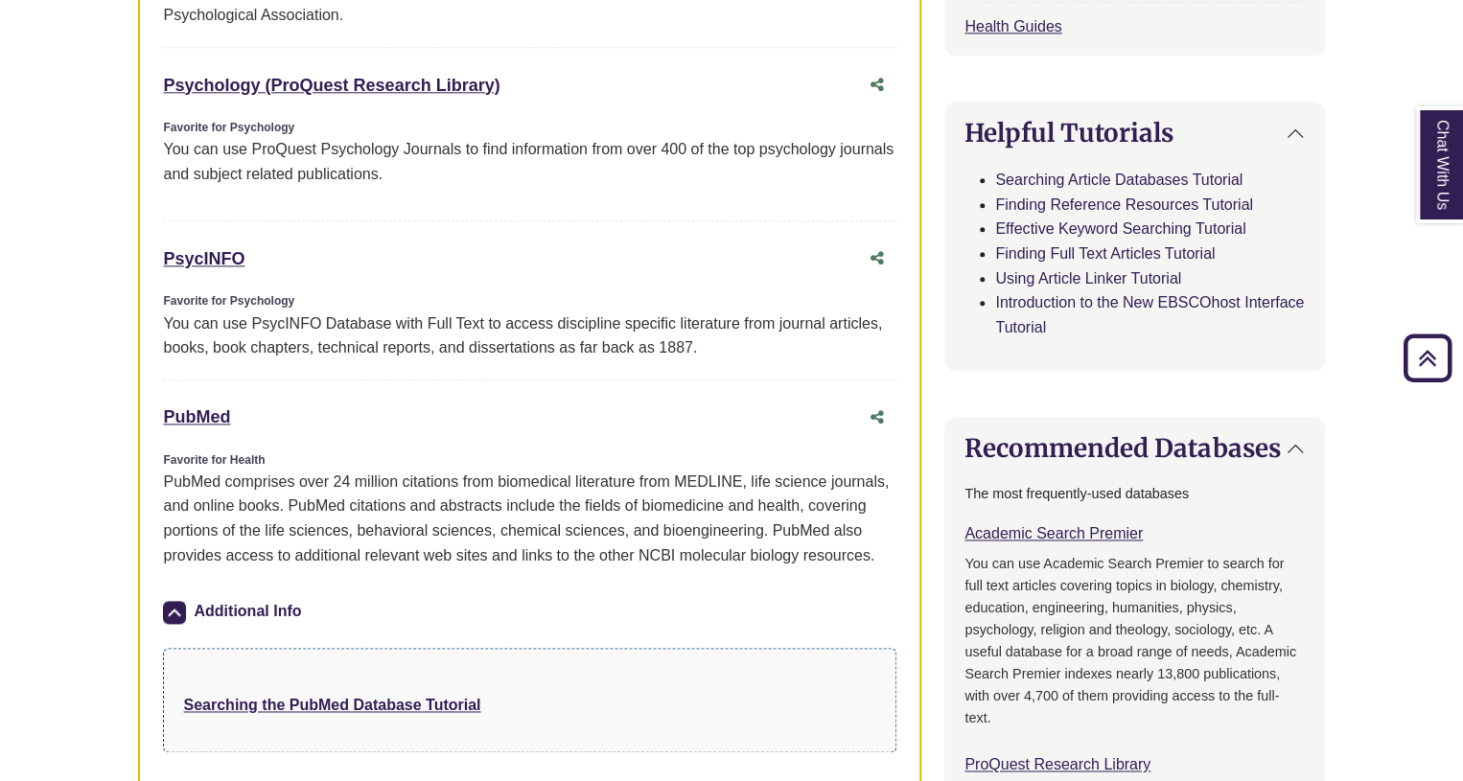
click at [172, 603] on img at bounding box center [174, 612] width 23 height 23
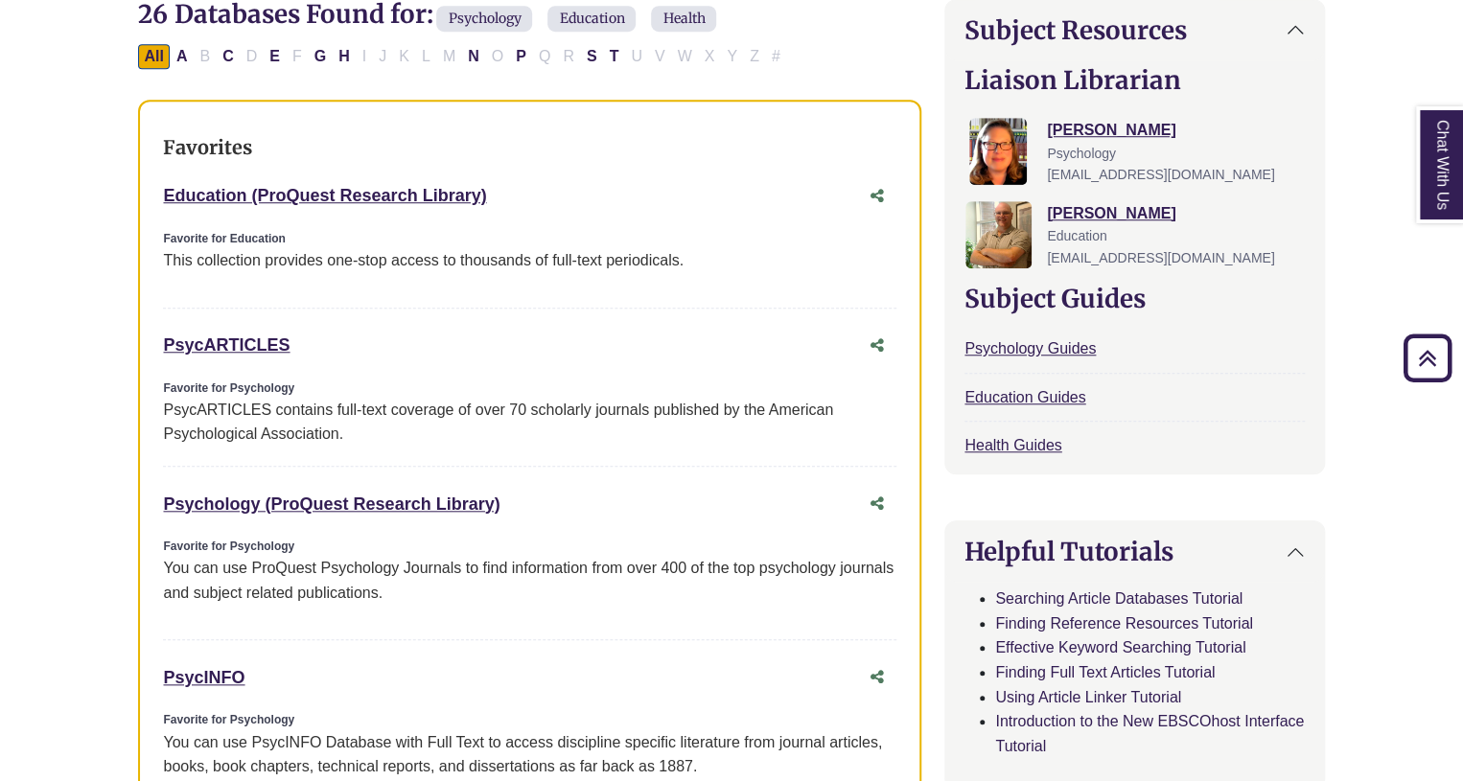
scroll to position [575, 0]
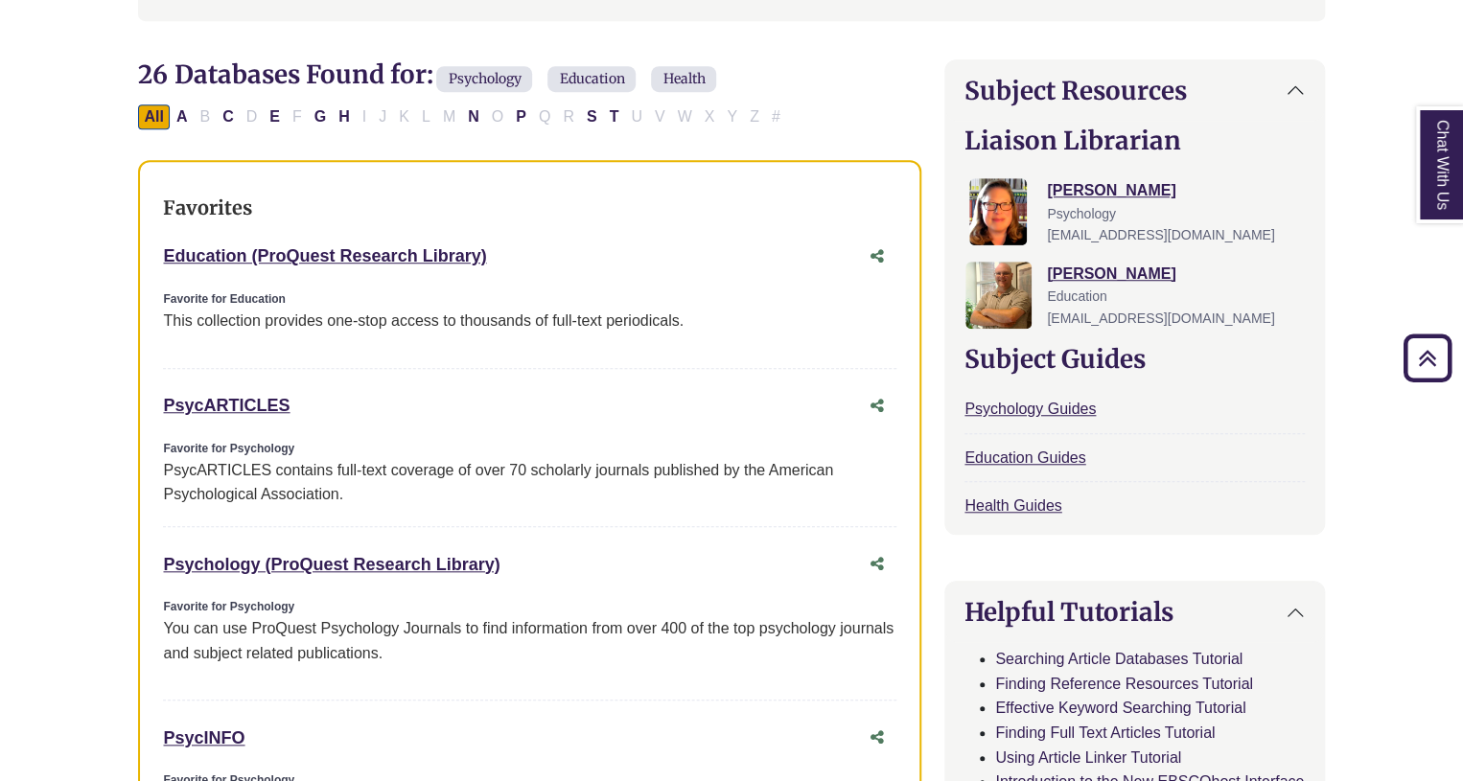
drag, startPoint x: 505, startPoint y: 258, endPoint x: 158, endPoint y: 254, distance: 347.0
click at [158, 254] on div "Favorites Education (ProQuest Research Library) This link opens in a new window…" at bounding box center [529, 671] width 783 height 1023
copy link "Education (ProQuest Research Library)"
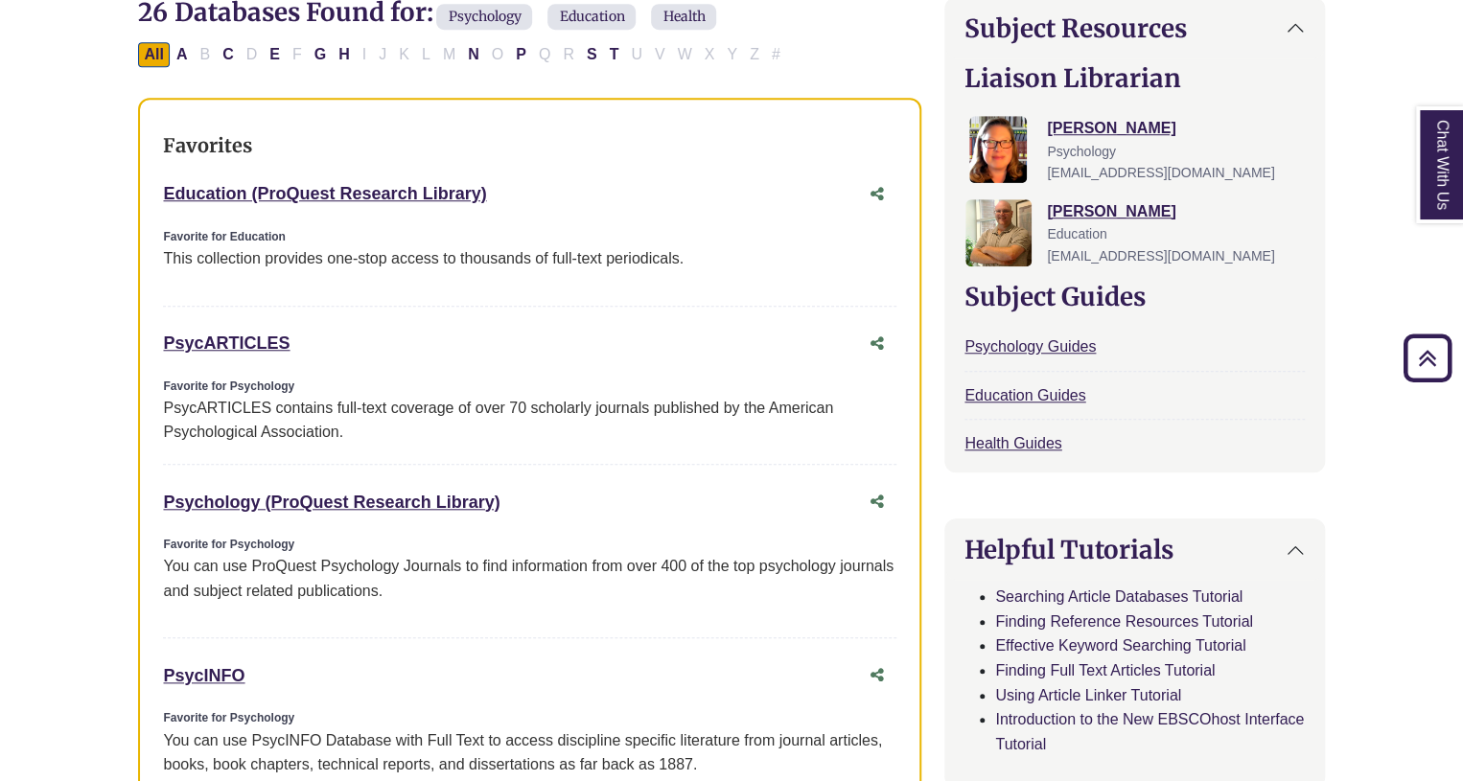
scroll to position [671, 0]
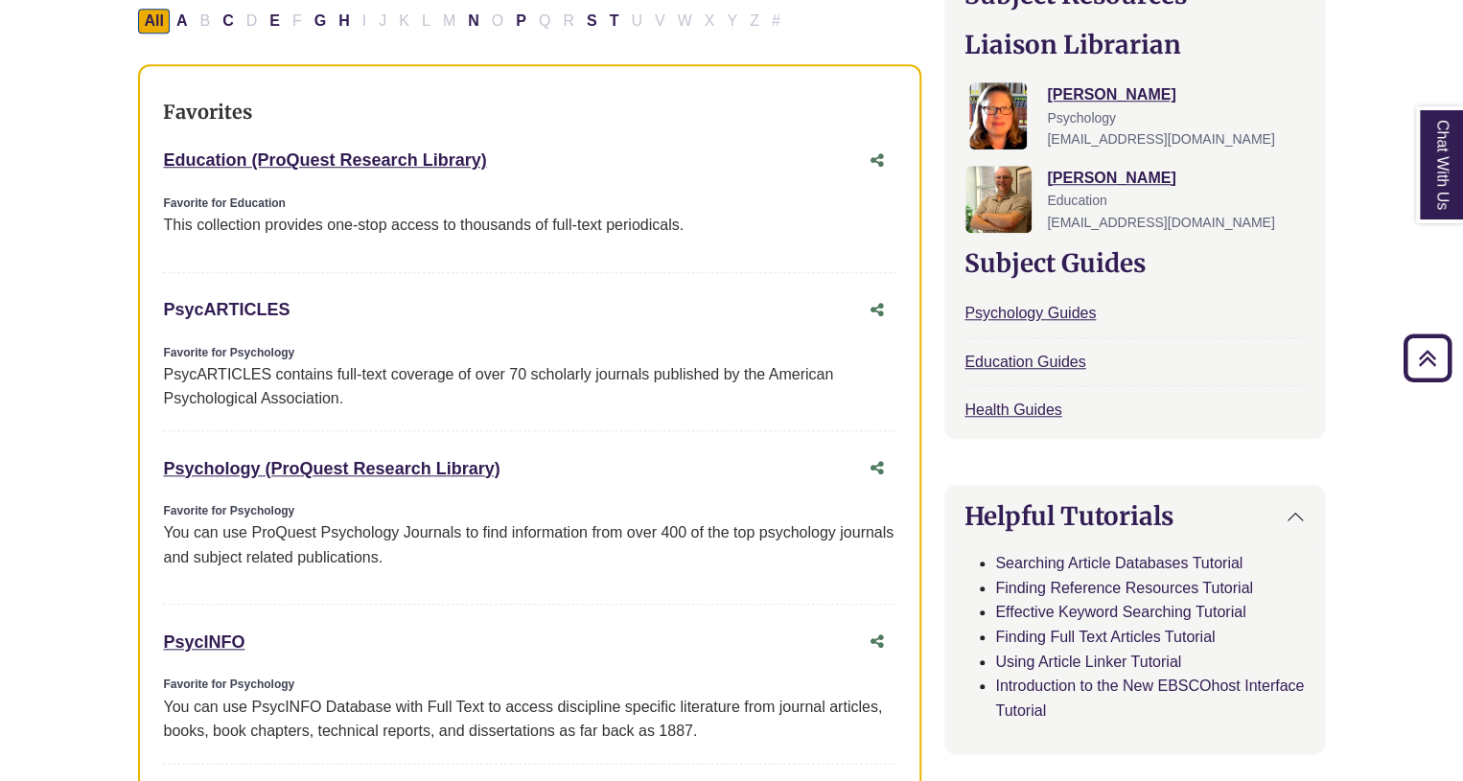
drag, startPoint x: 298, startPoint y: 311, endPoint x: 163, endPoint y: 313, distance: 135.2
click at [163, 313] on div "PsycARTICLES This link opens in a new window" at bounding box center [510, 310] width 695 height 28
copy link "PsycARTICLES"
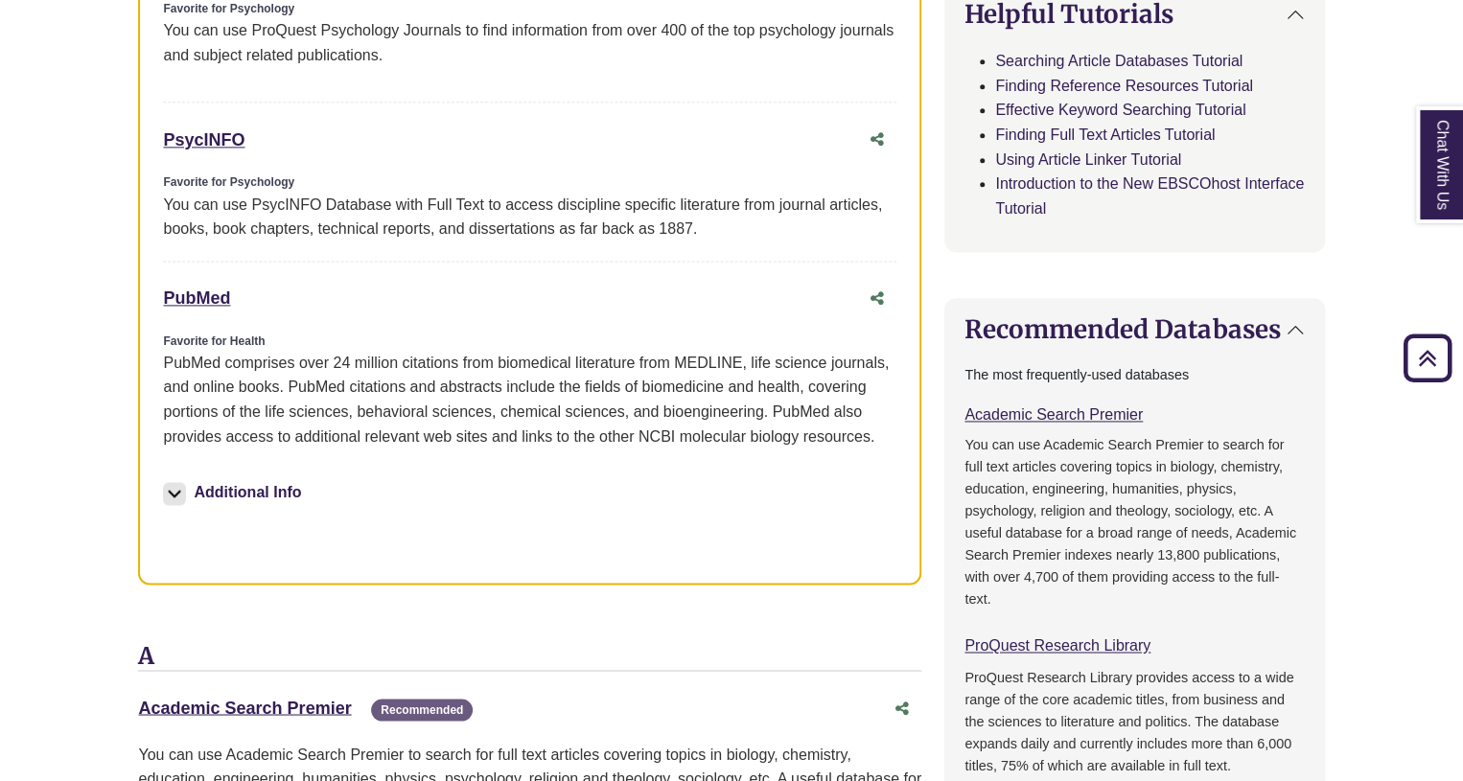
scroll to position [1342, 0]
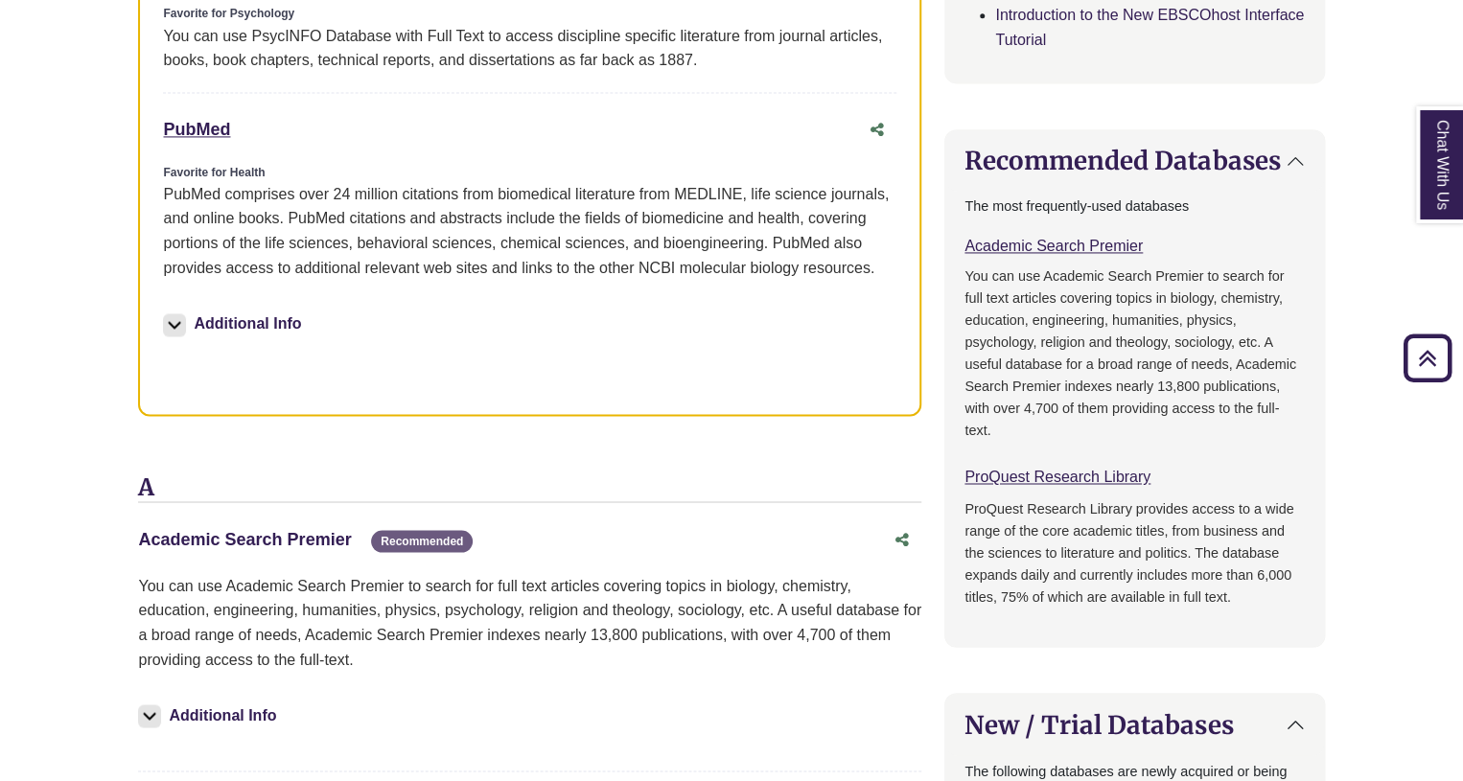
click at [265, 532] on link "Academic Search Premier This link opens in a new window" at bounding box center [244, 538] width 213 height 19
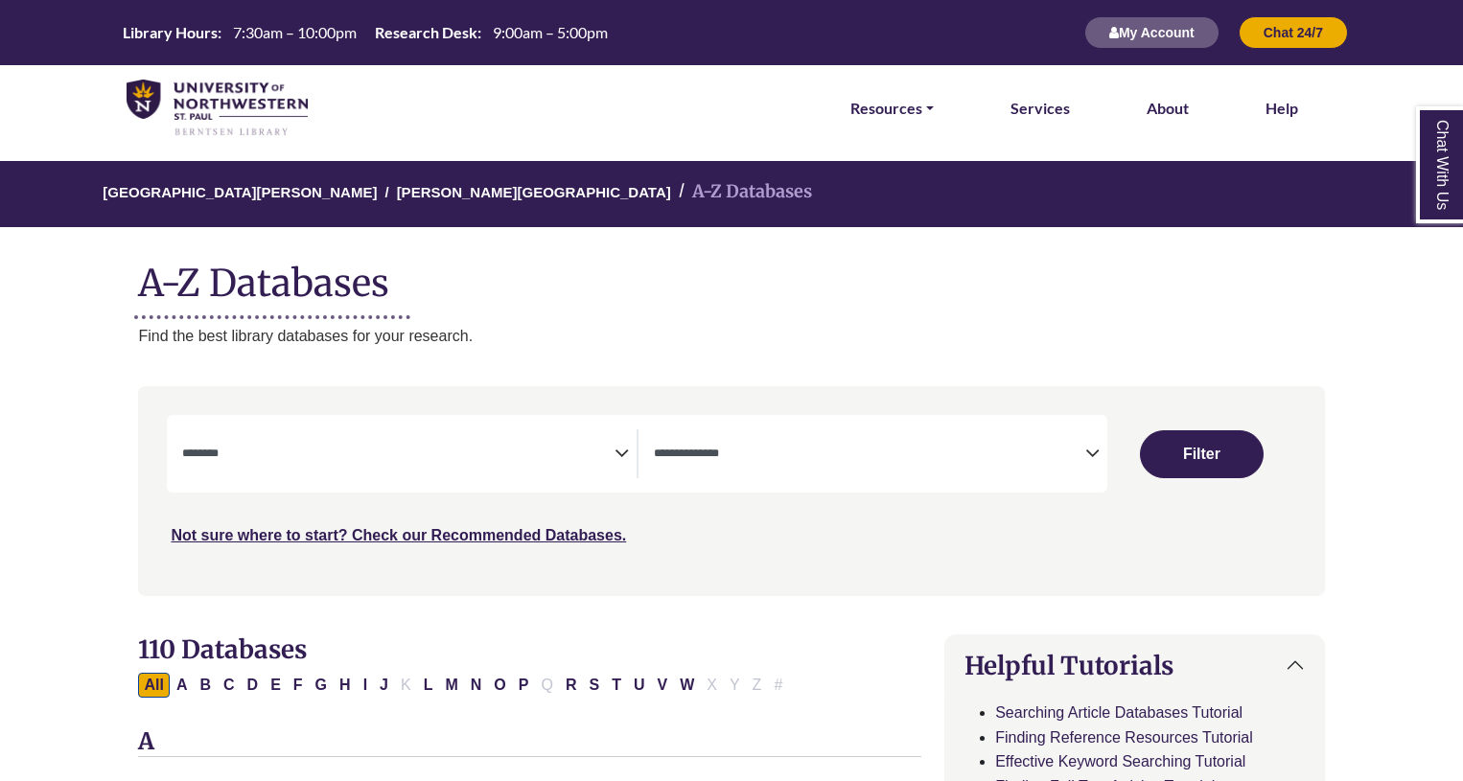
select select "Database Subject Filter"
select select "Database Types Filter"
click at [288, 116] on img at bounding box center [217, 109] width 181 height 58
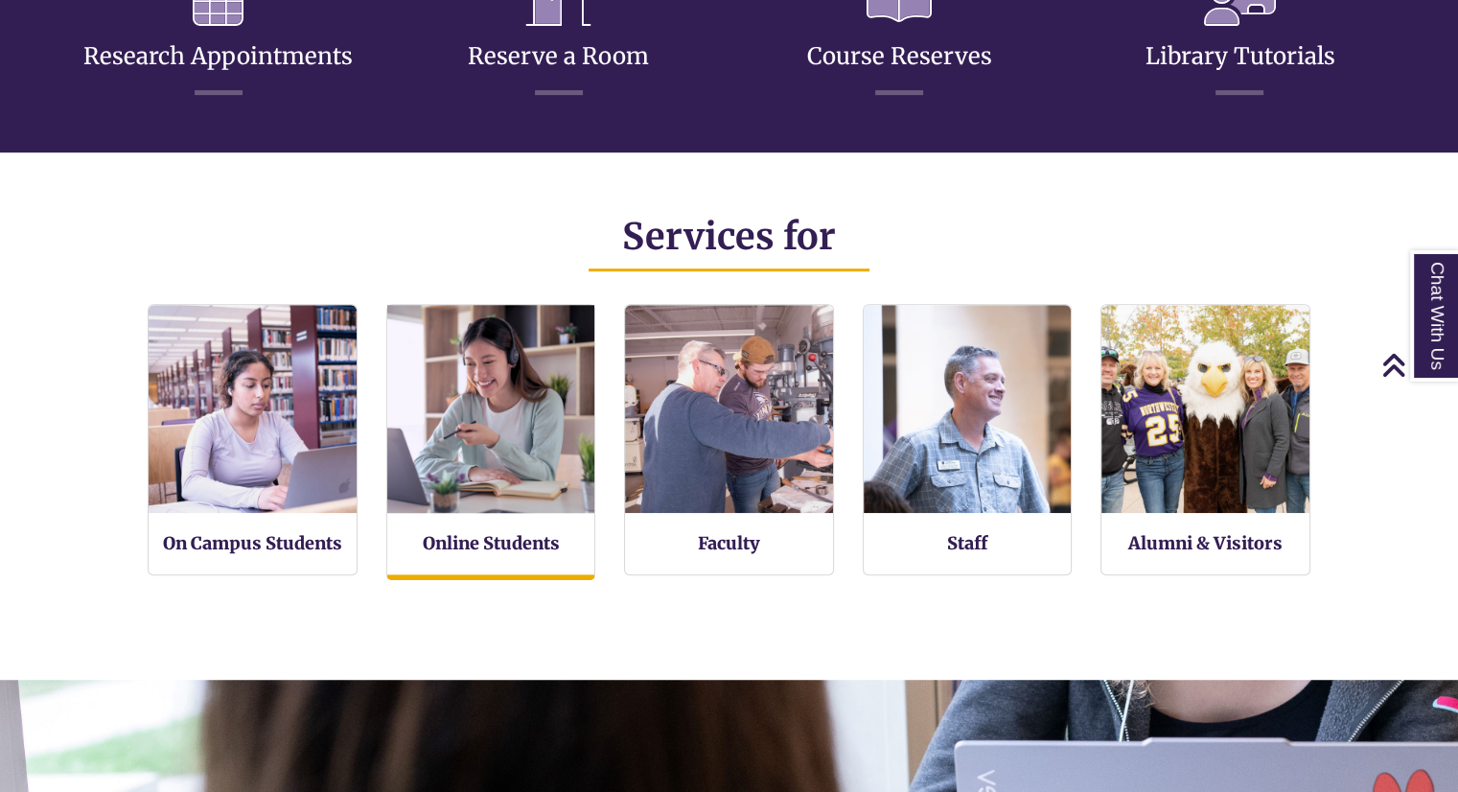
scroll to position [423, 1457]
click at [490, 480] on img at bounding box center [491, 409] width 228 height 228
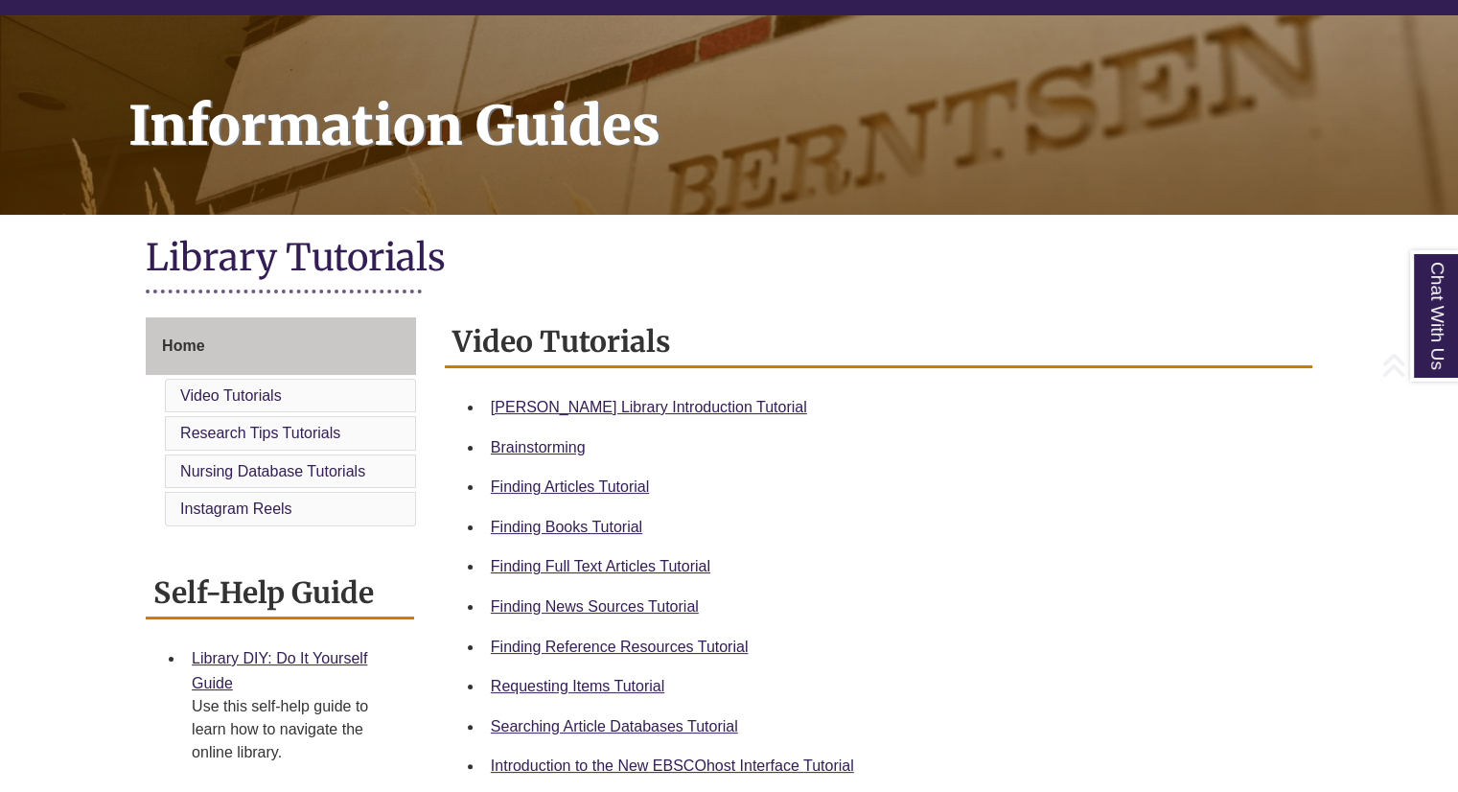
scroll to position [222, 0]
click at [630, 560] on link "Finding Full Text Articles Tutorial" at bounding box center [600, 565] width 219 height 16
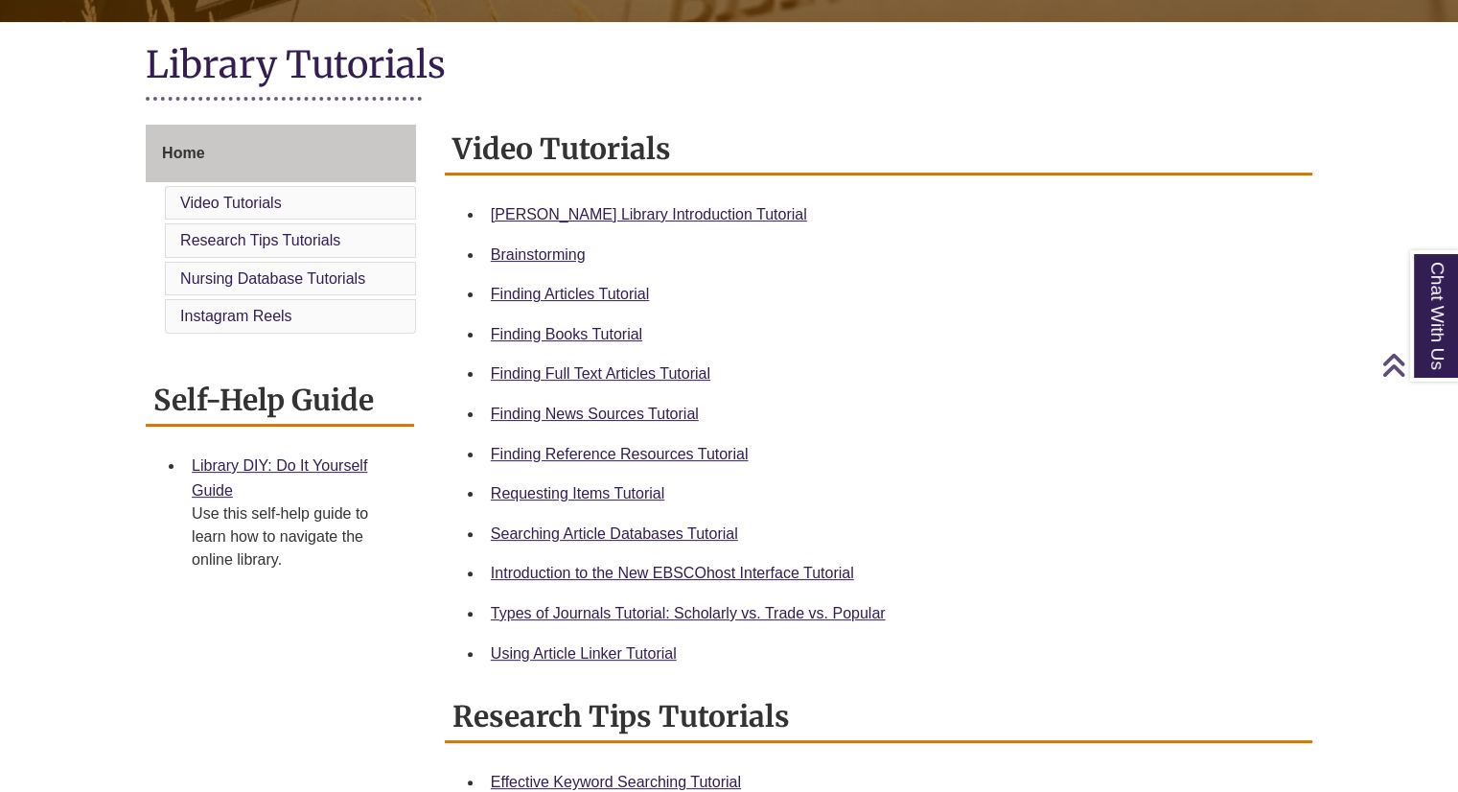
scroll to position [414, 0]
click at [585, 657] on link "Using Article Linker Tutorial" at bounding box center [584, 653] width 186 height 16
